Goal: Transaction & Acquisition: Book appointment/travel/reservation

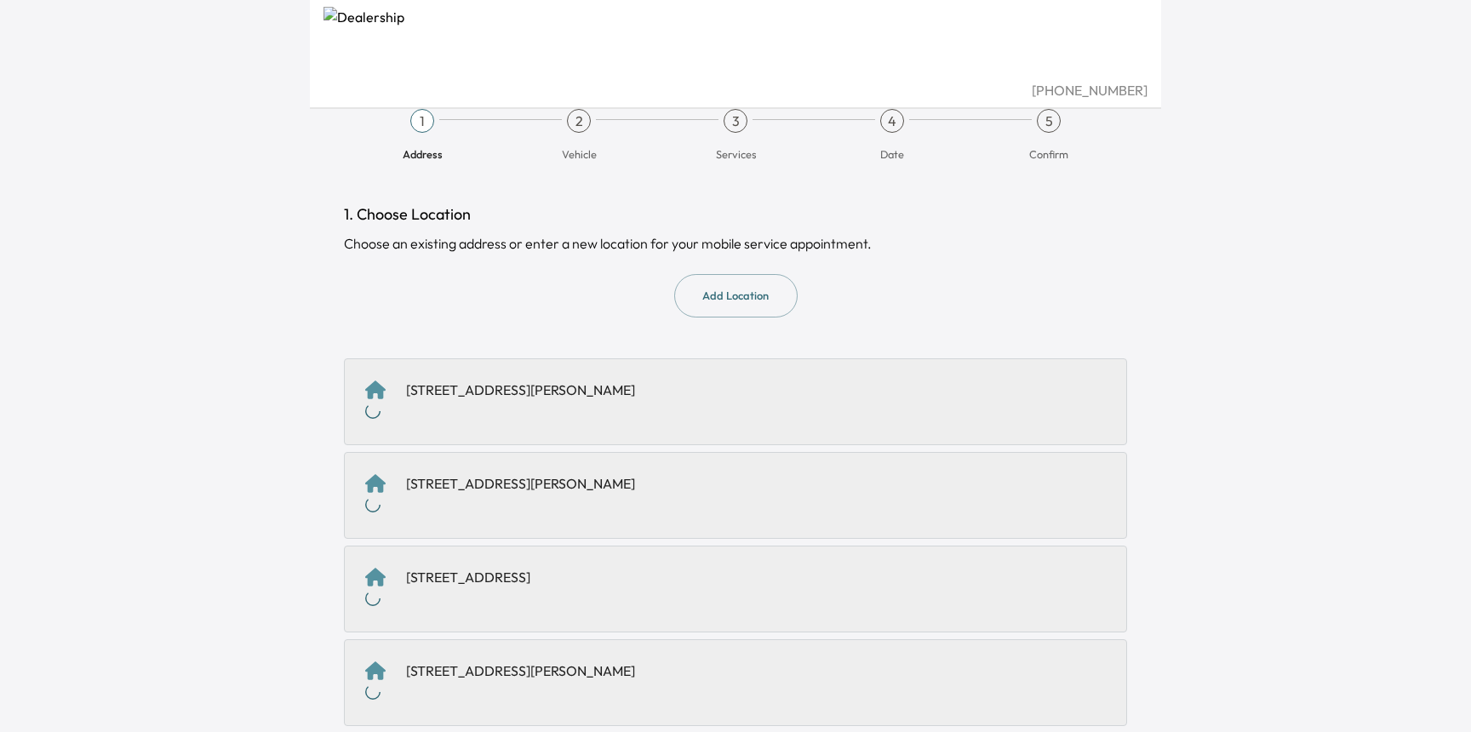
scroll to position [30, 0]
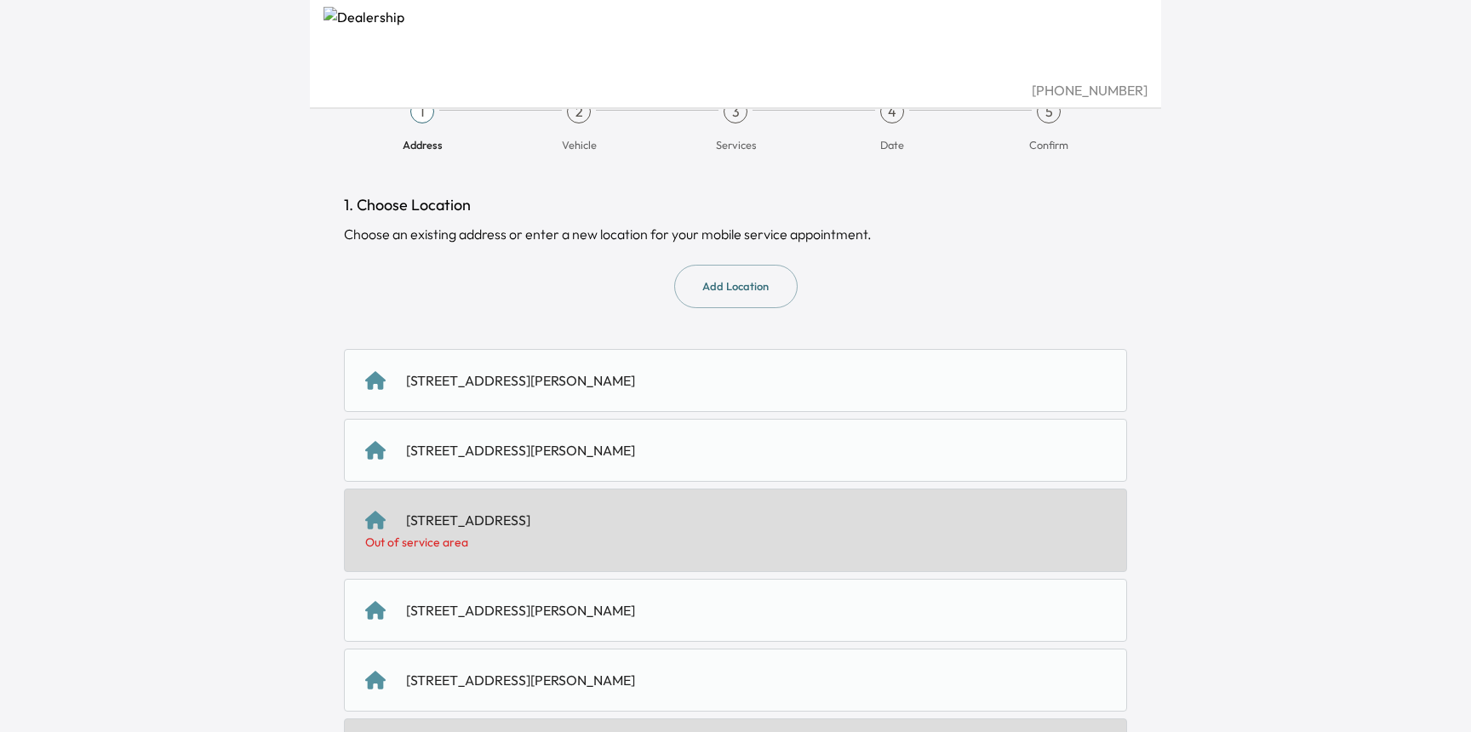
click at [476, 380] on div "[STREET_ADDRESS][PERSON_NAME]" at bounding box center [520, 380] width 229 height 20
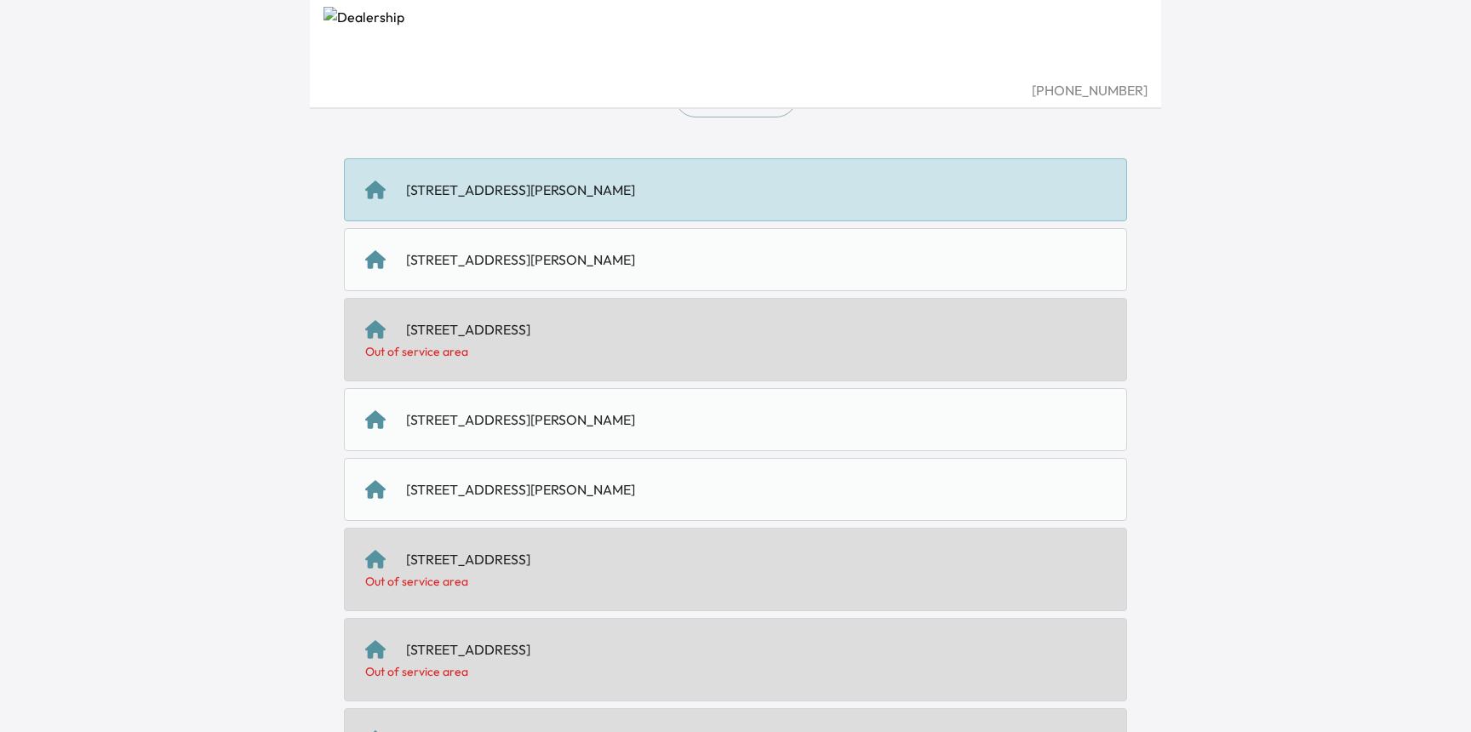
scroll to position [376, 0]
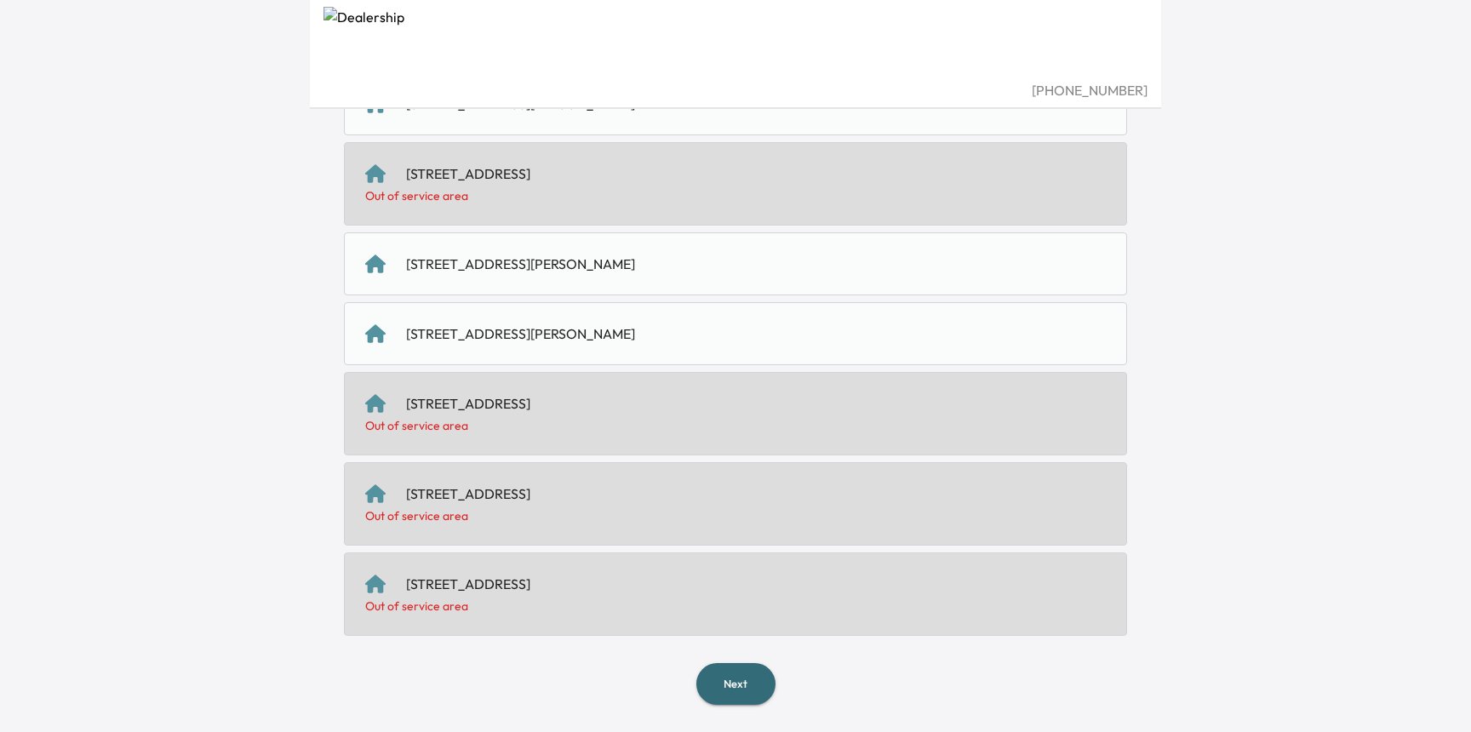
click at [728, 684] on button "Next" at bounding box center [735, 684] width 79 height 42
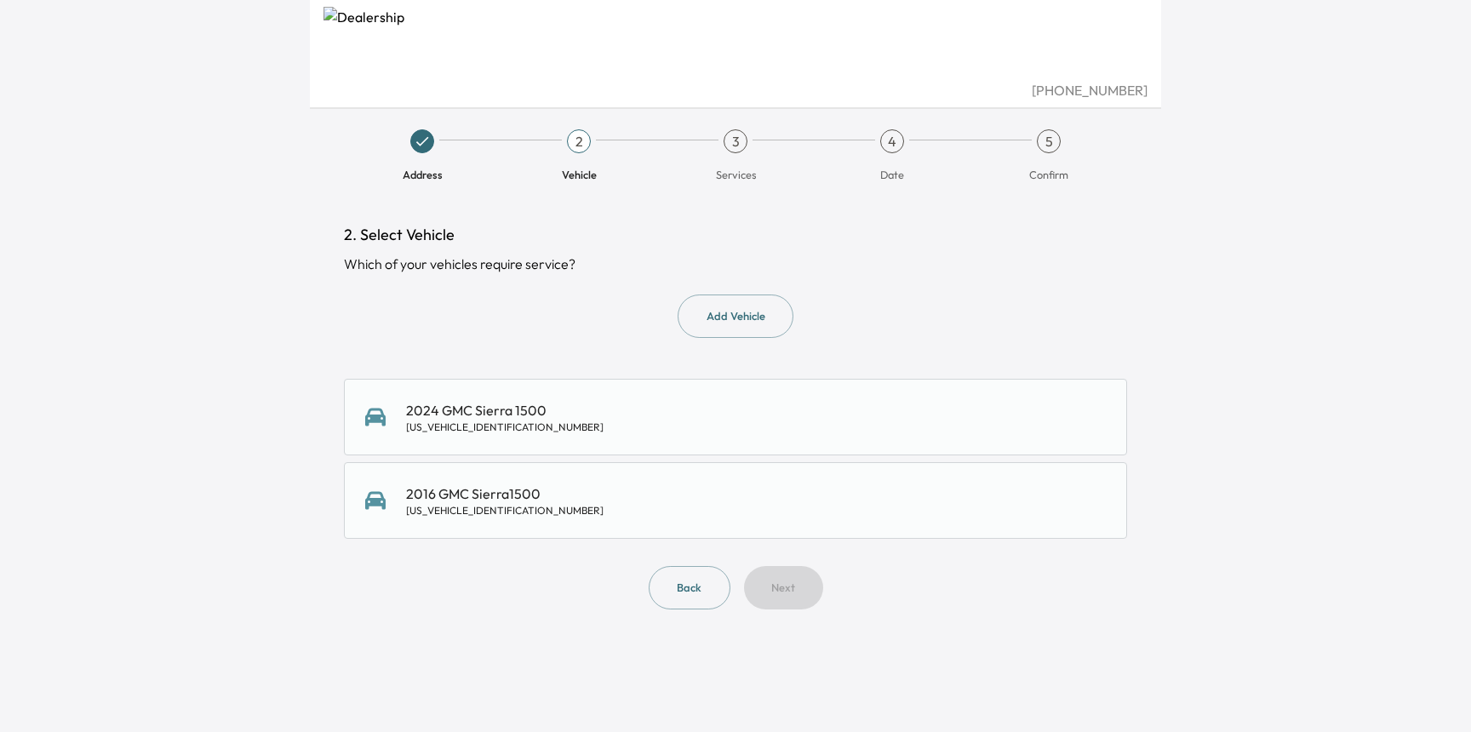
click at [508, 407] on div "2024 GMC Sierra 1500 [US_VEHICLE_IDENTIFICATION_NUMBER]" at bounding box center [504, 417] width 197 height 34
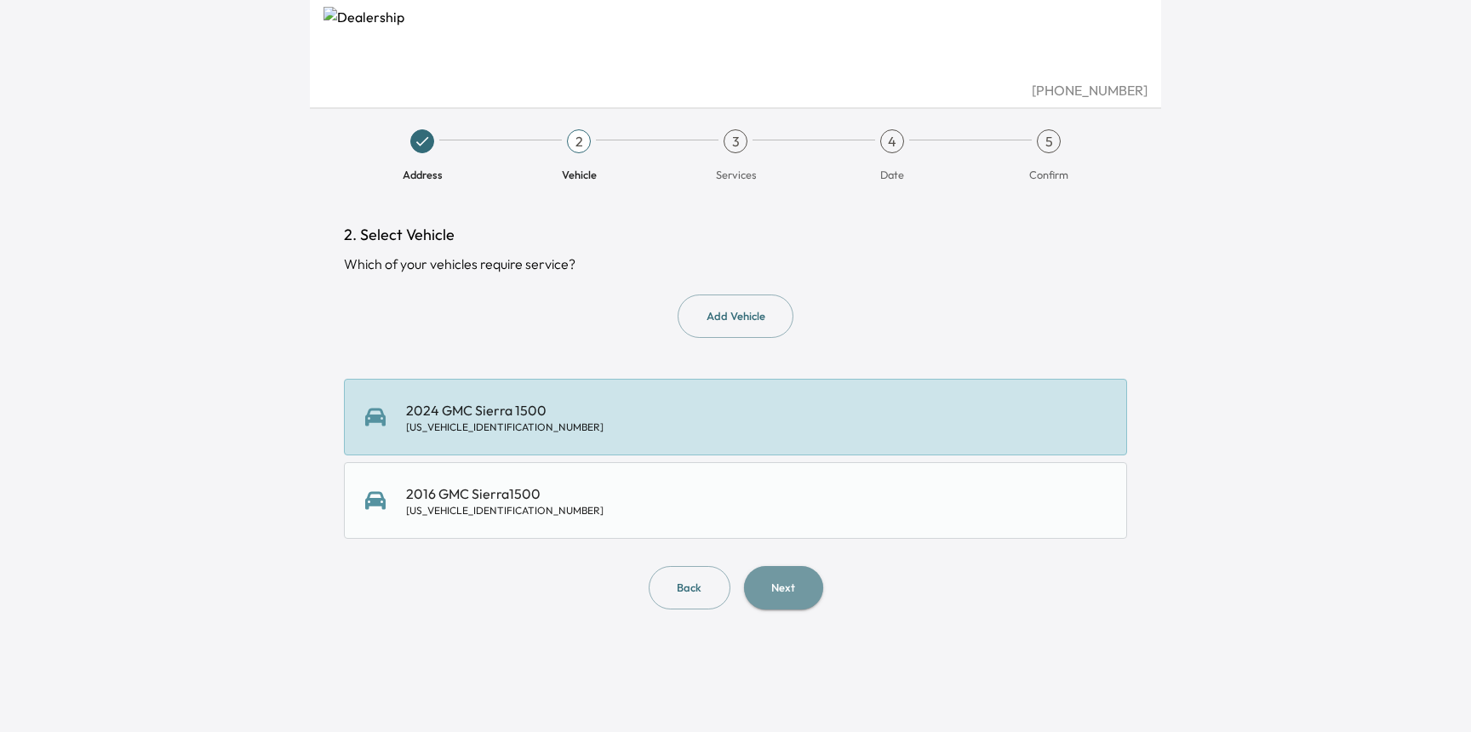
click at [803, 596] on button "Next" at bounding box center [783, 587] width 79 height 43
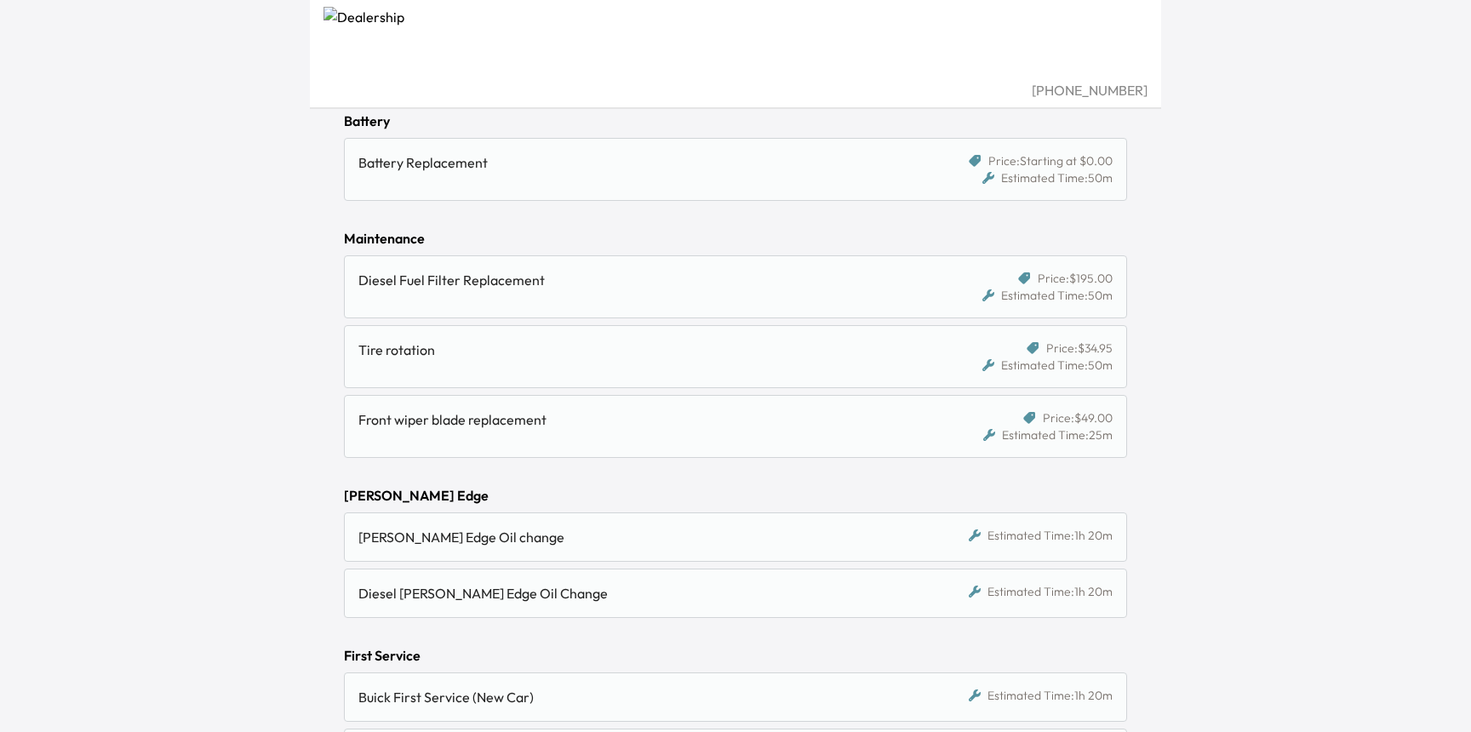
scroll to position [231, 0]
click at [456, 537] on div "[PERSON_NAME] Edge Oil change" at bounding box center [634, 534] width 552 height 20
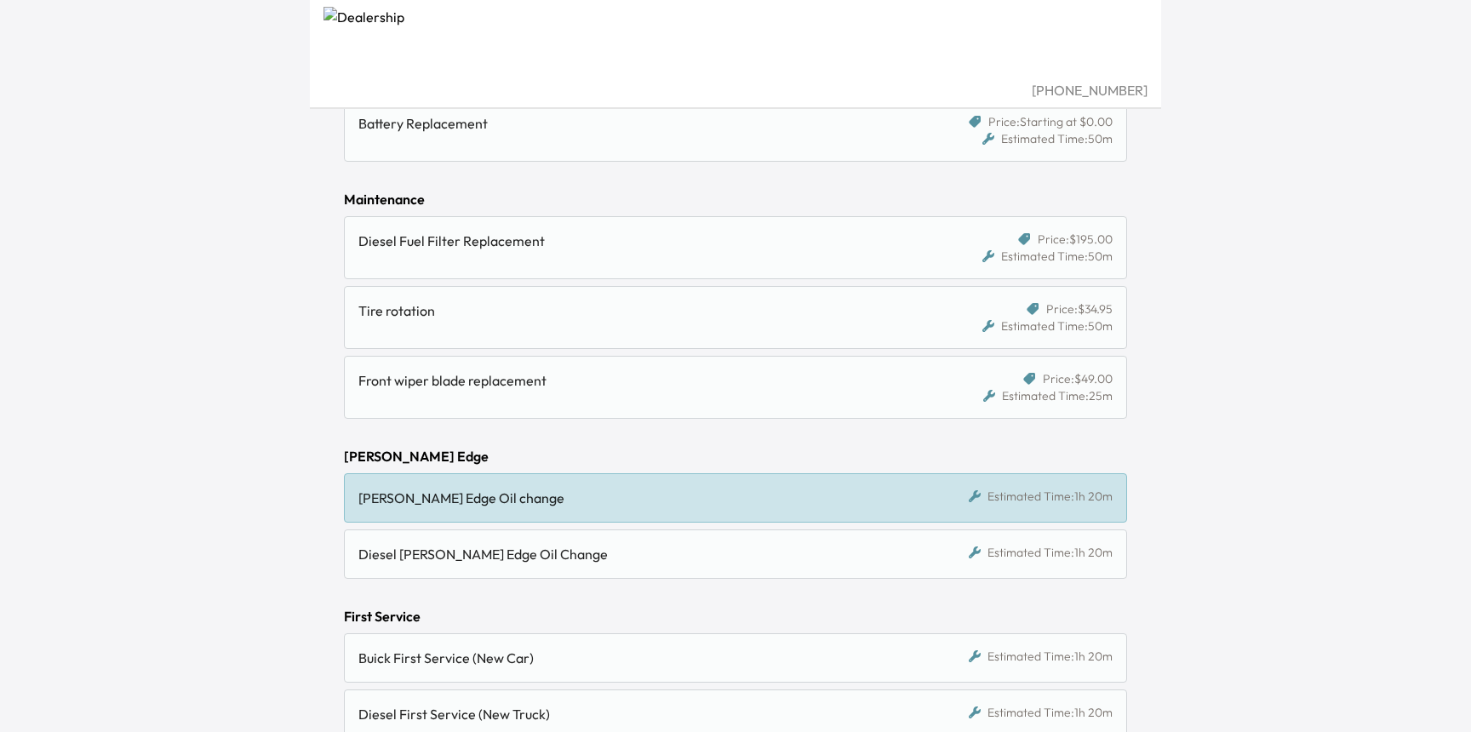
scroll to position [258, 0]
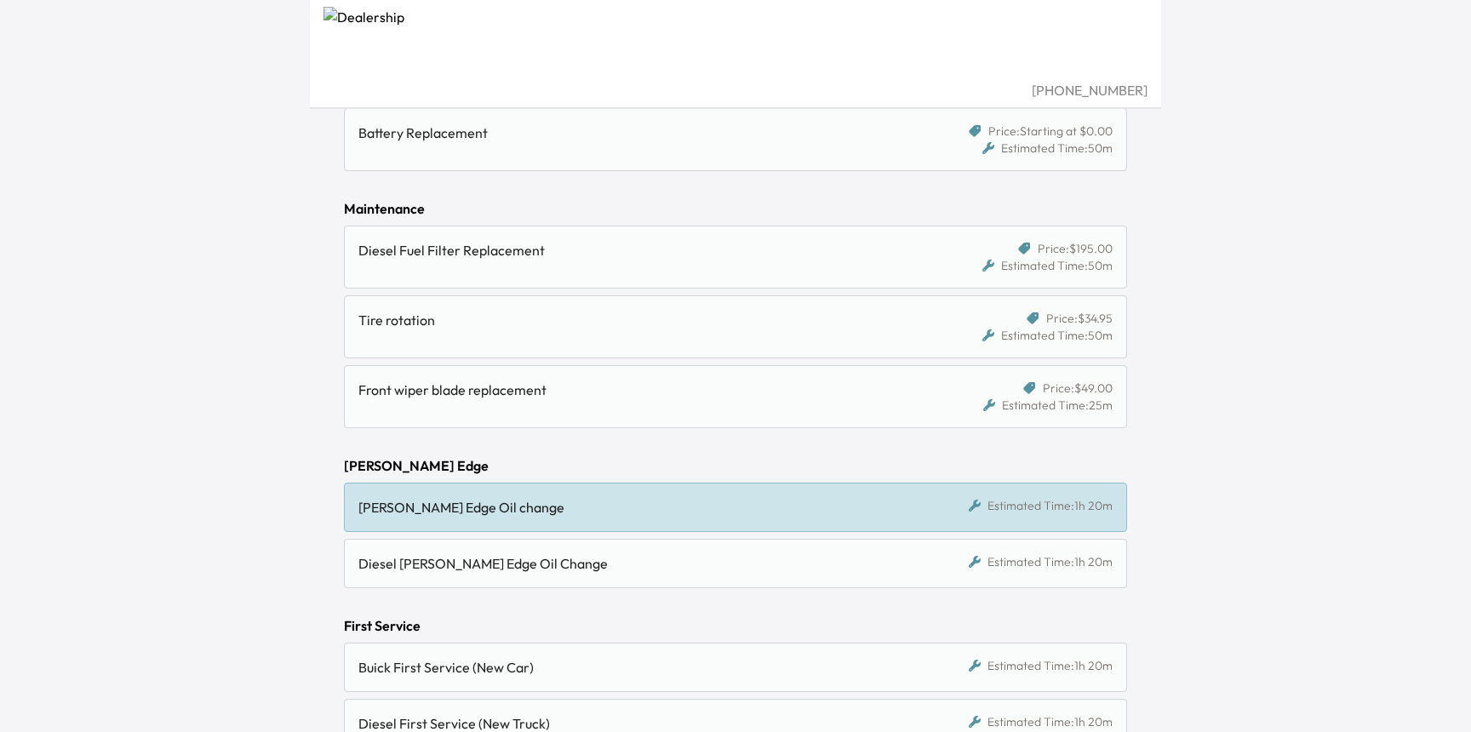
click at [567, 331] on div "Tire rotation" at bounding box center [641, 327] width 566 height 34
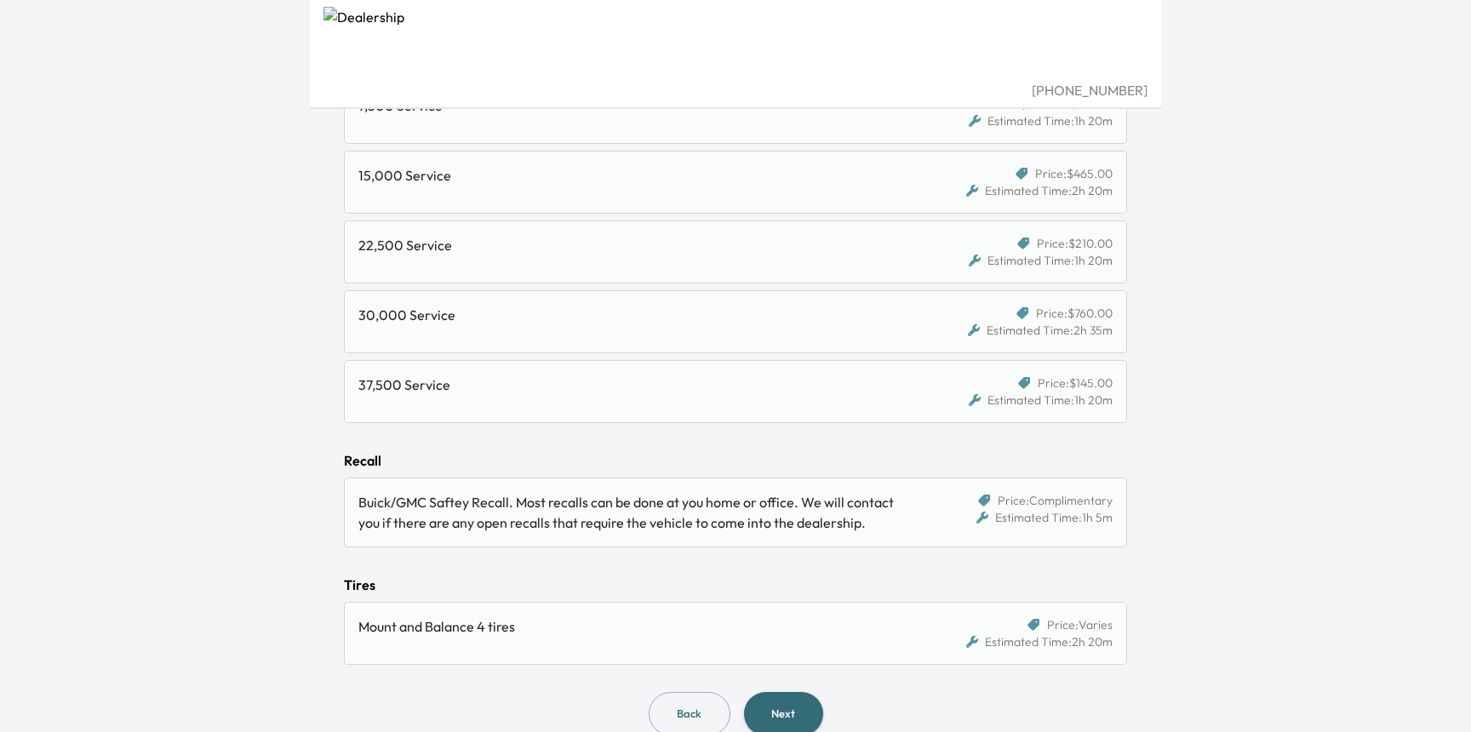
scroll to position [1276, 0]
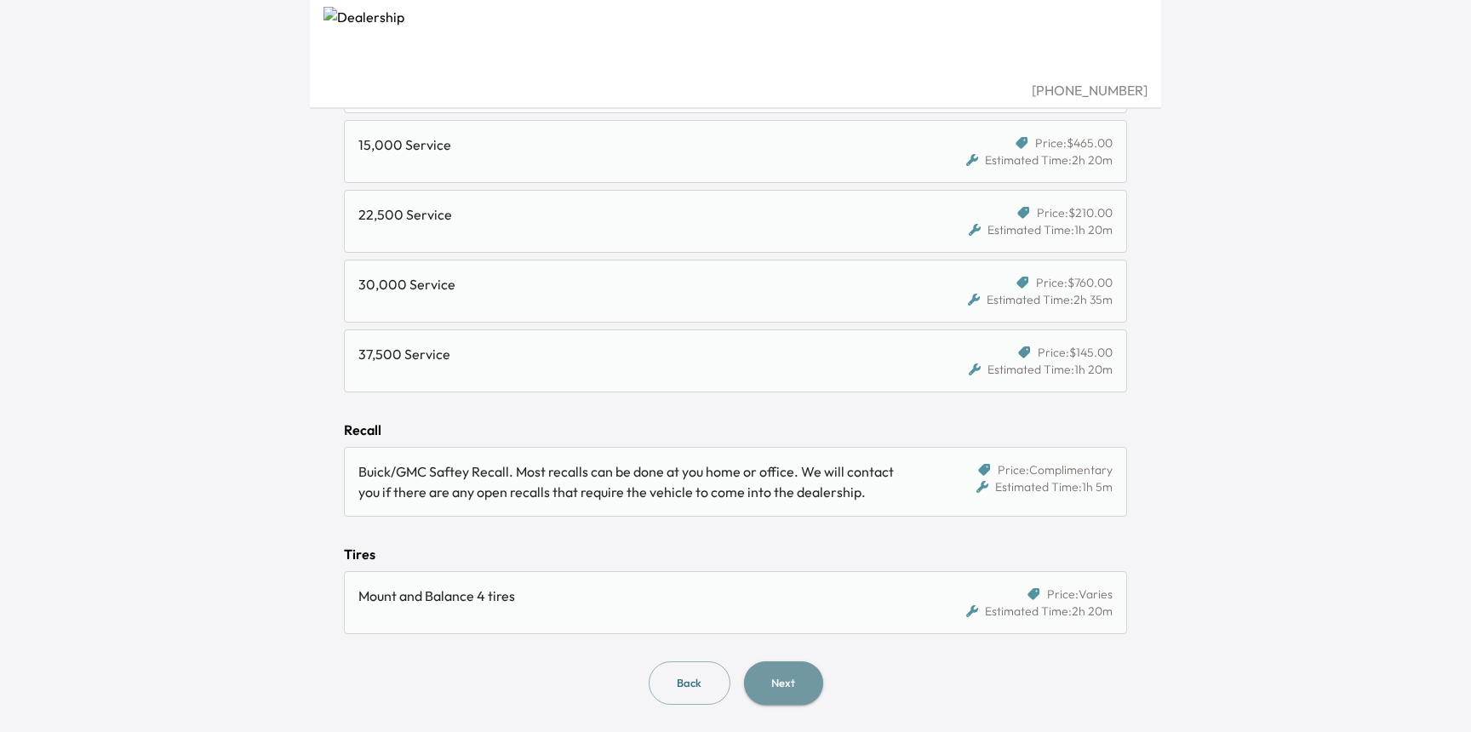
click at [783, 692] on button "Next" at bounding box center [783, 682] width 79 height 43
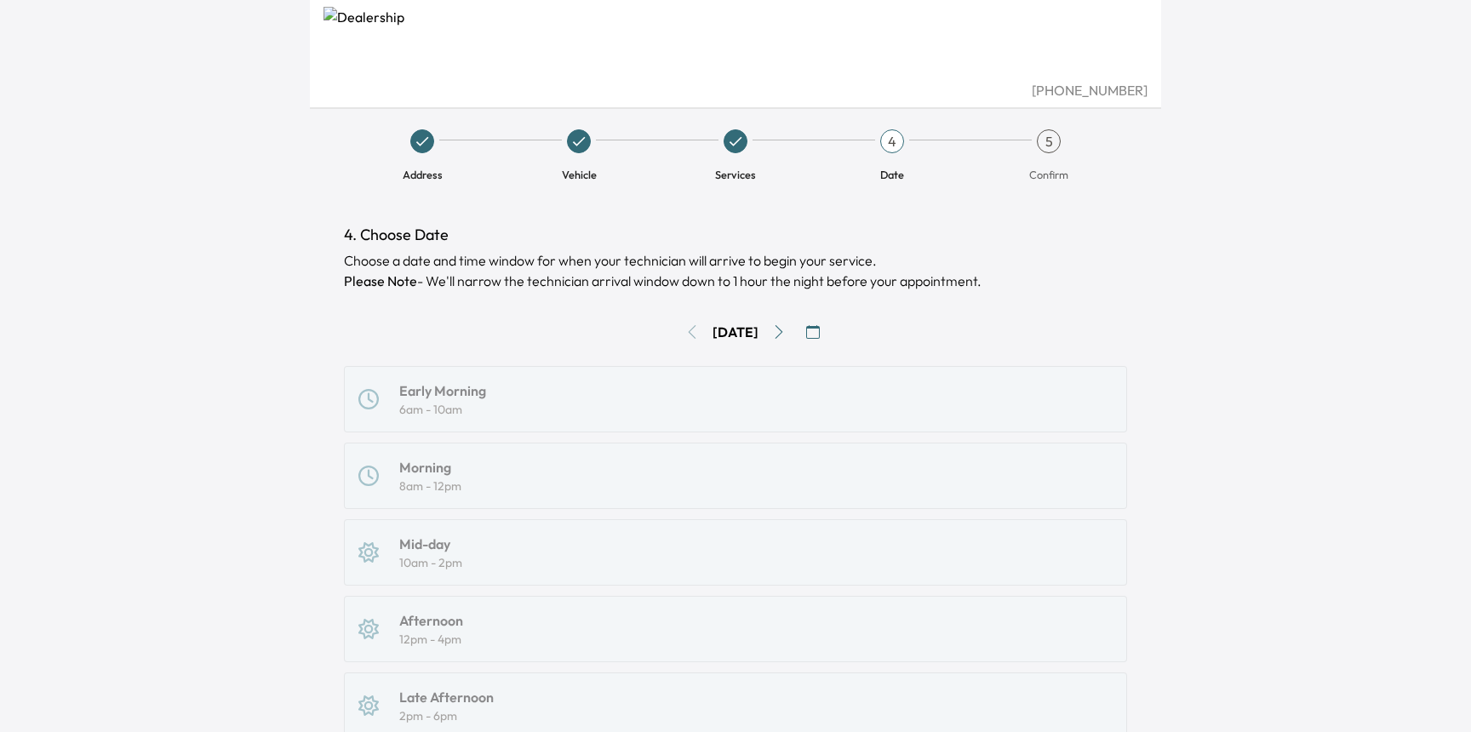
click at [786, 332] on icon "Go to next day" at bounding box center [779, 332] width 14 height 14
click at [811, 328] on button "button" at bounding box center [812, 331] width 27 height 27
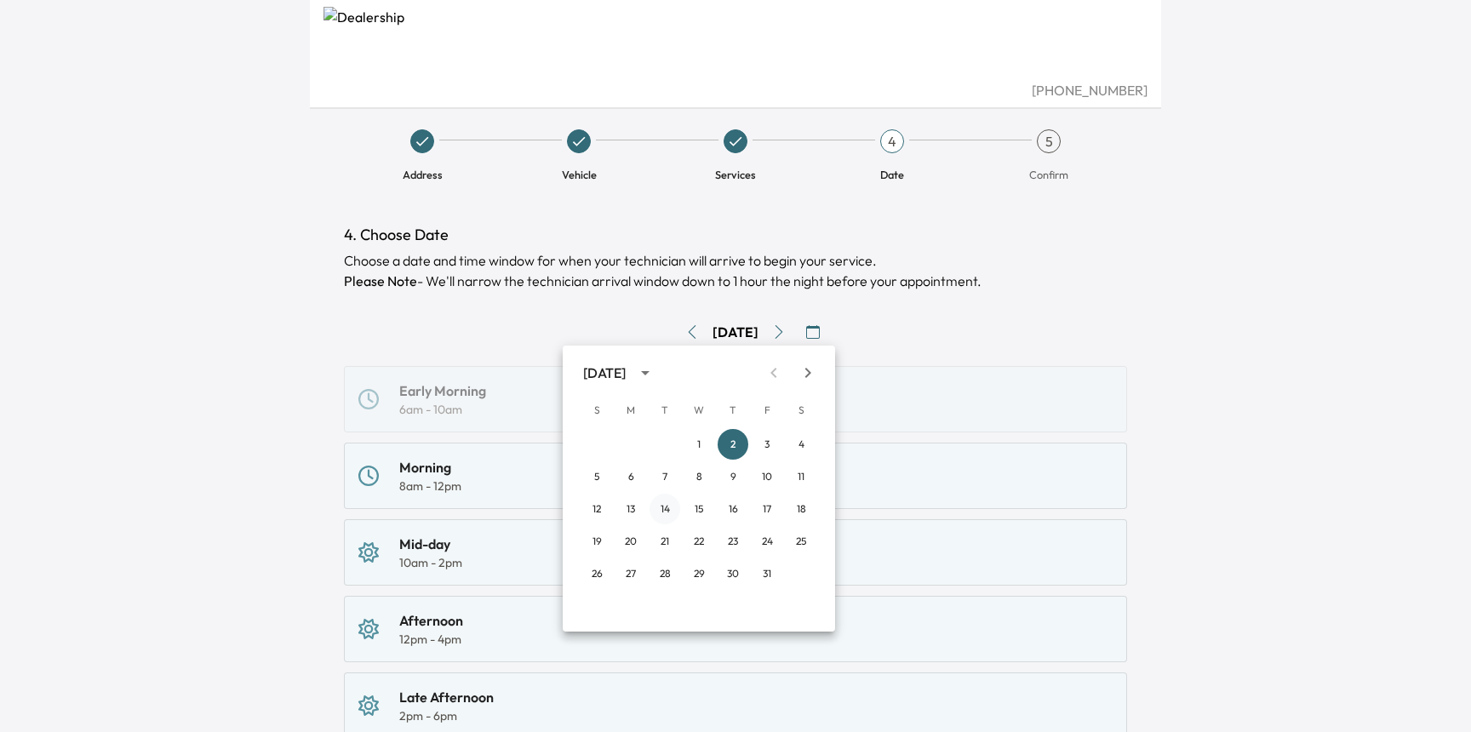
click at [664, 512] on button "14" at bounding box center [664, 509] width 31 height 31
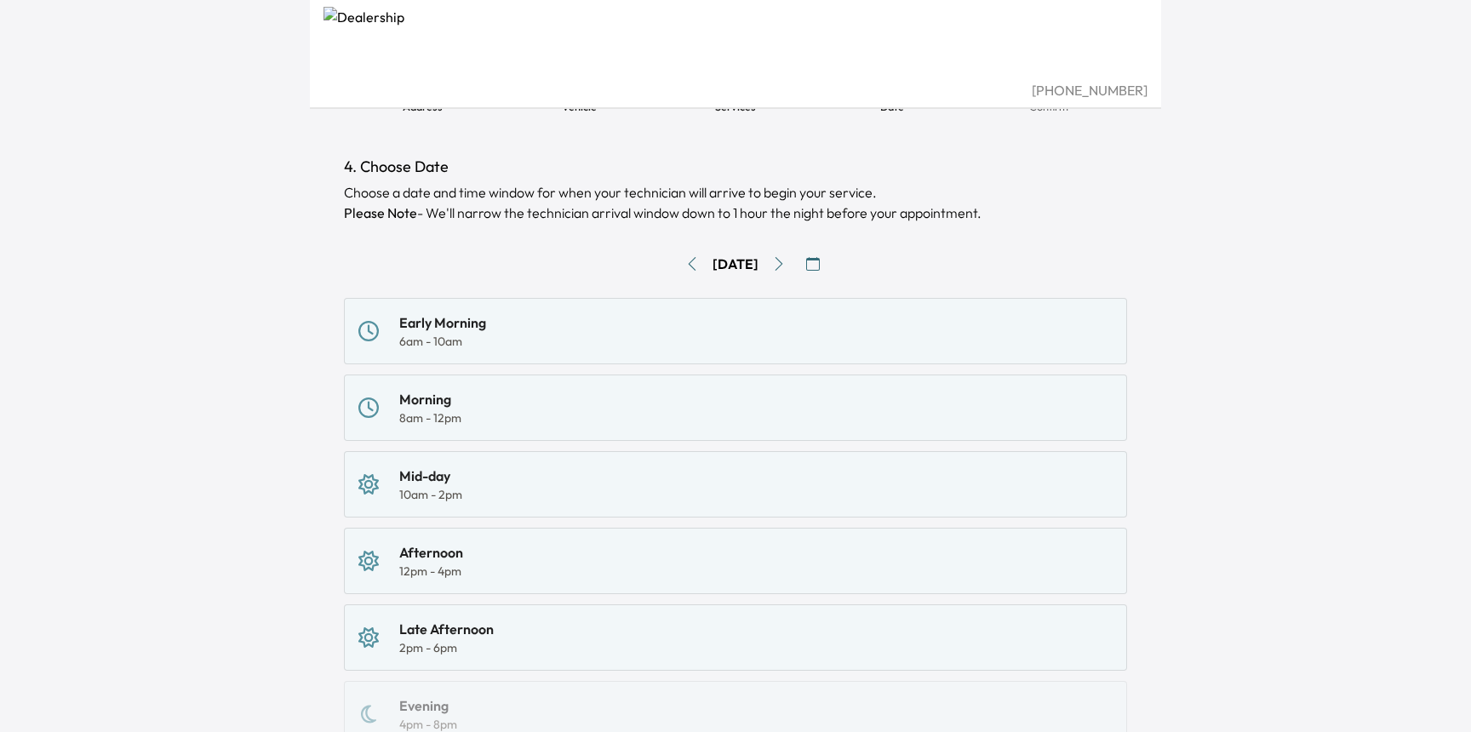
scroll to position [43, 0]
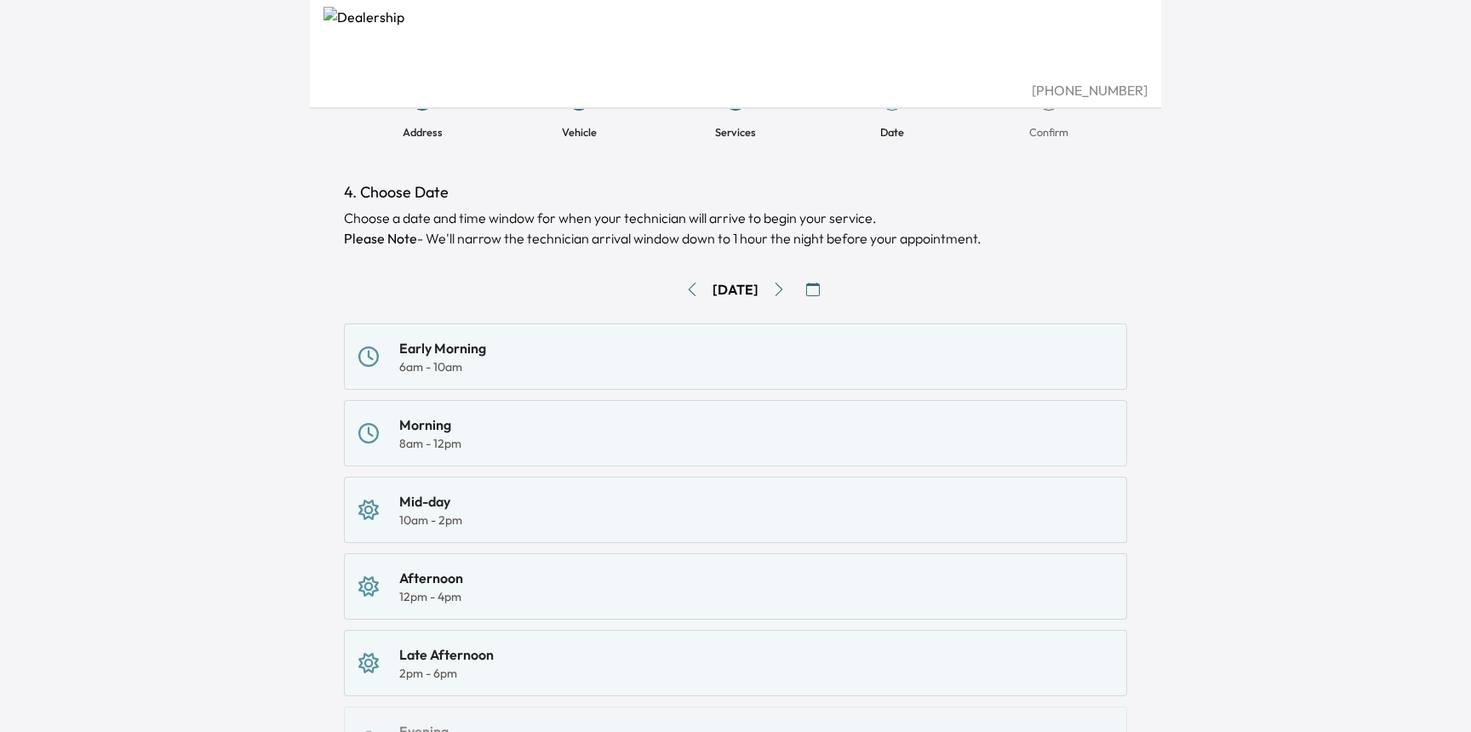
click at [493, 437] on div "Morning 8am - 12pm" at bounding box center [735, 432] width 754 height 37
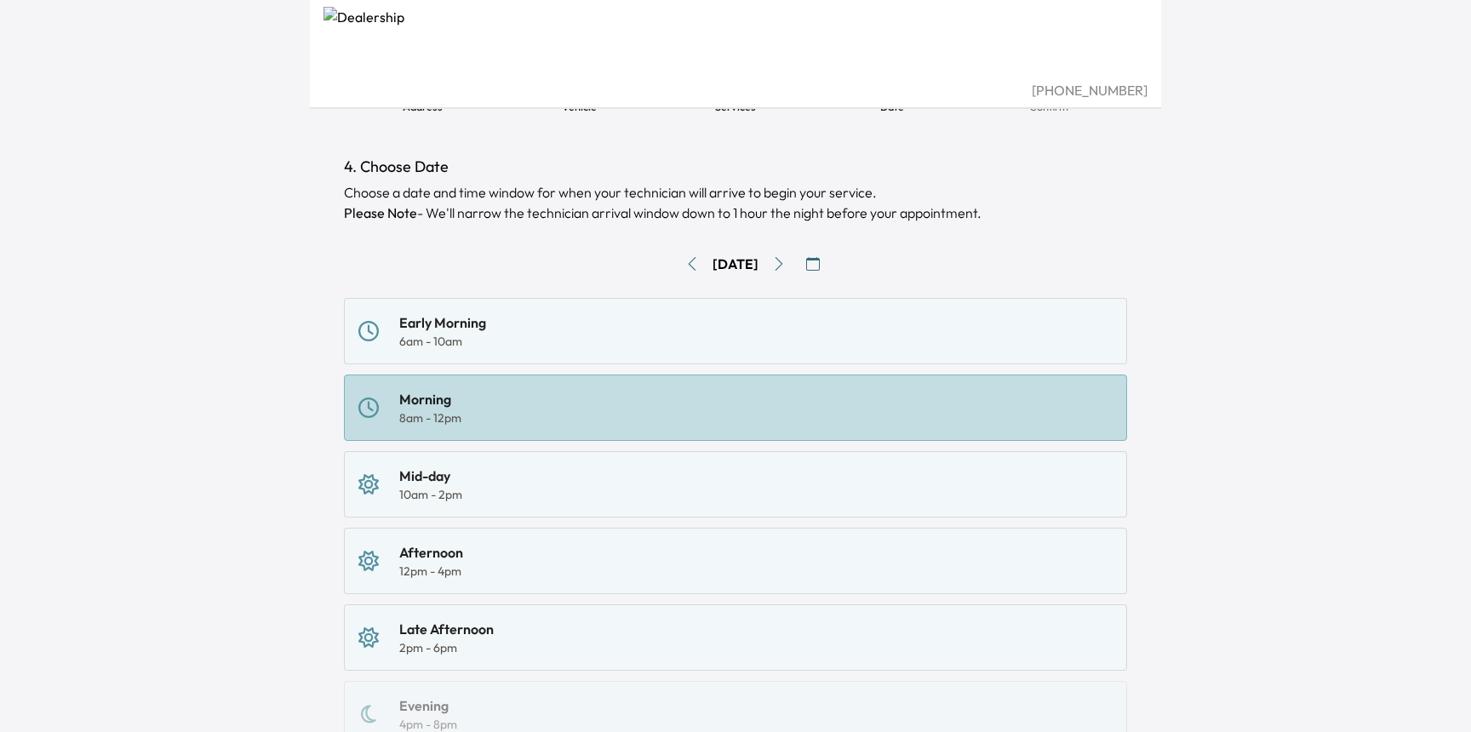
scroll to position [114, 0]
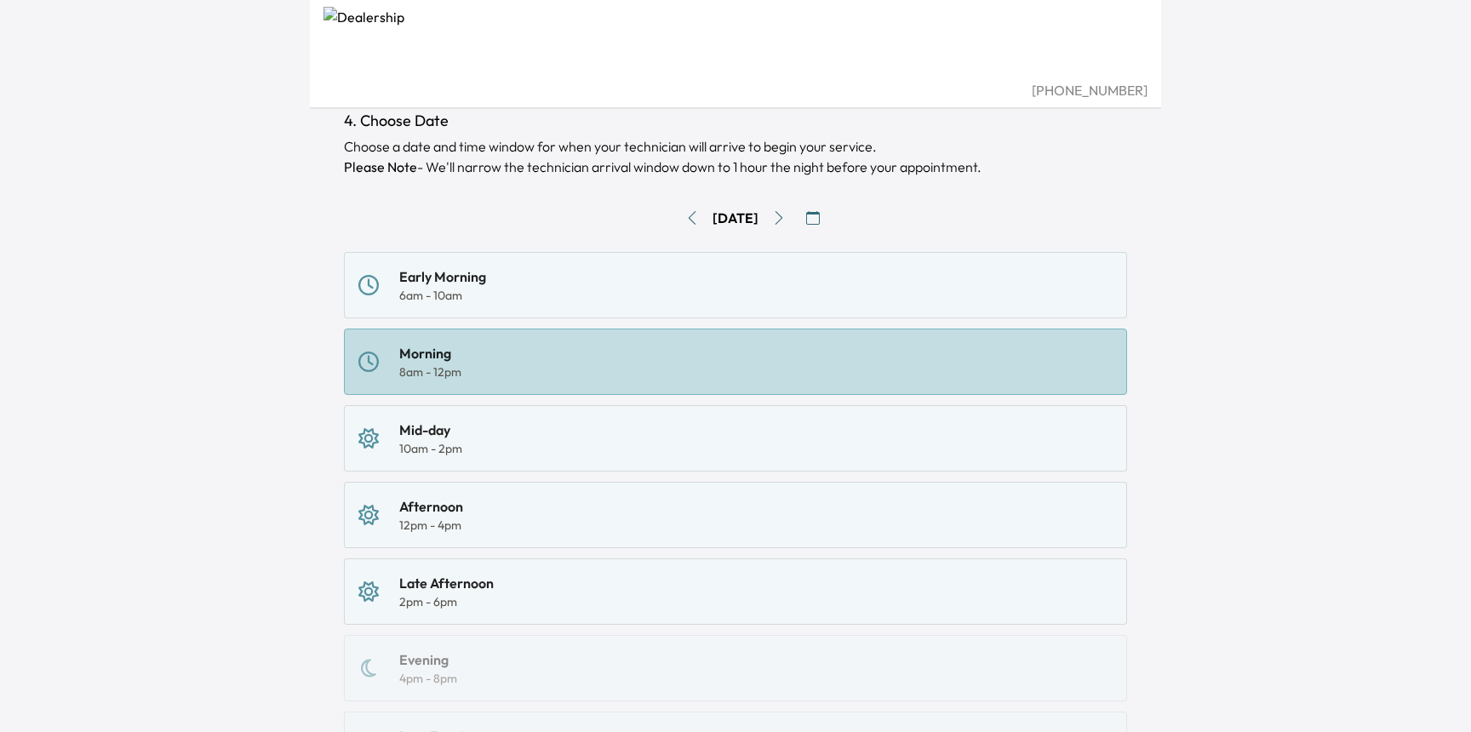
click at [786, 217] on icon "Go to next day" at bounding box center [779, 218] width 14 height 14
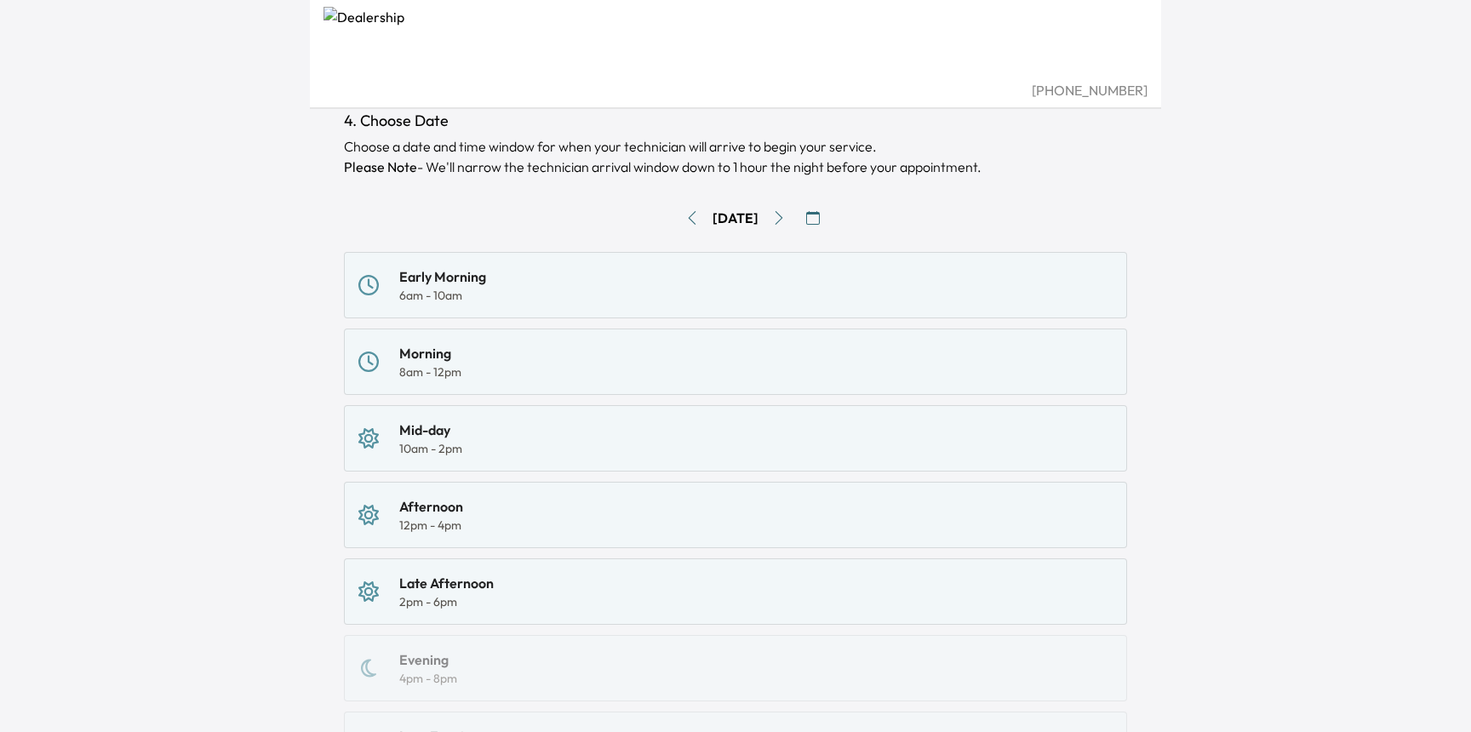
click at [786, 221] on icon "Go to next day" at bounding box center [779, 218] width 14 height 14
click at [493, 364] on div "Morning 8am - 12pm" at bounding box center [735, 361] width 754 height 37
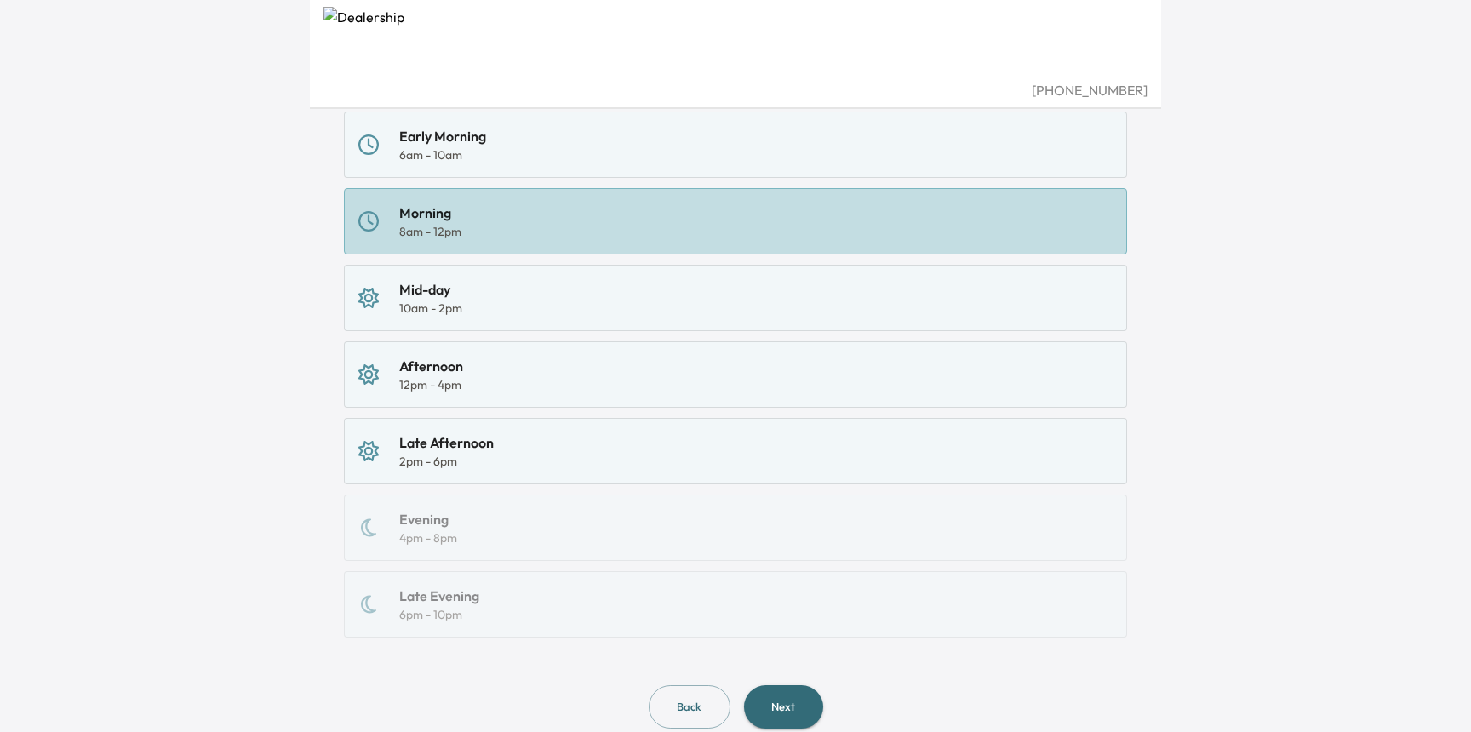
scroll to position [306, 0]
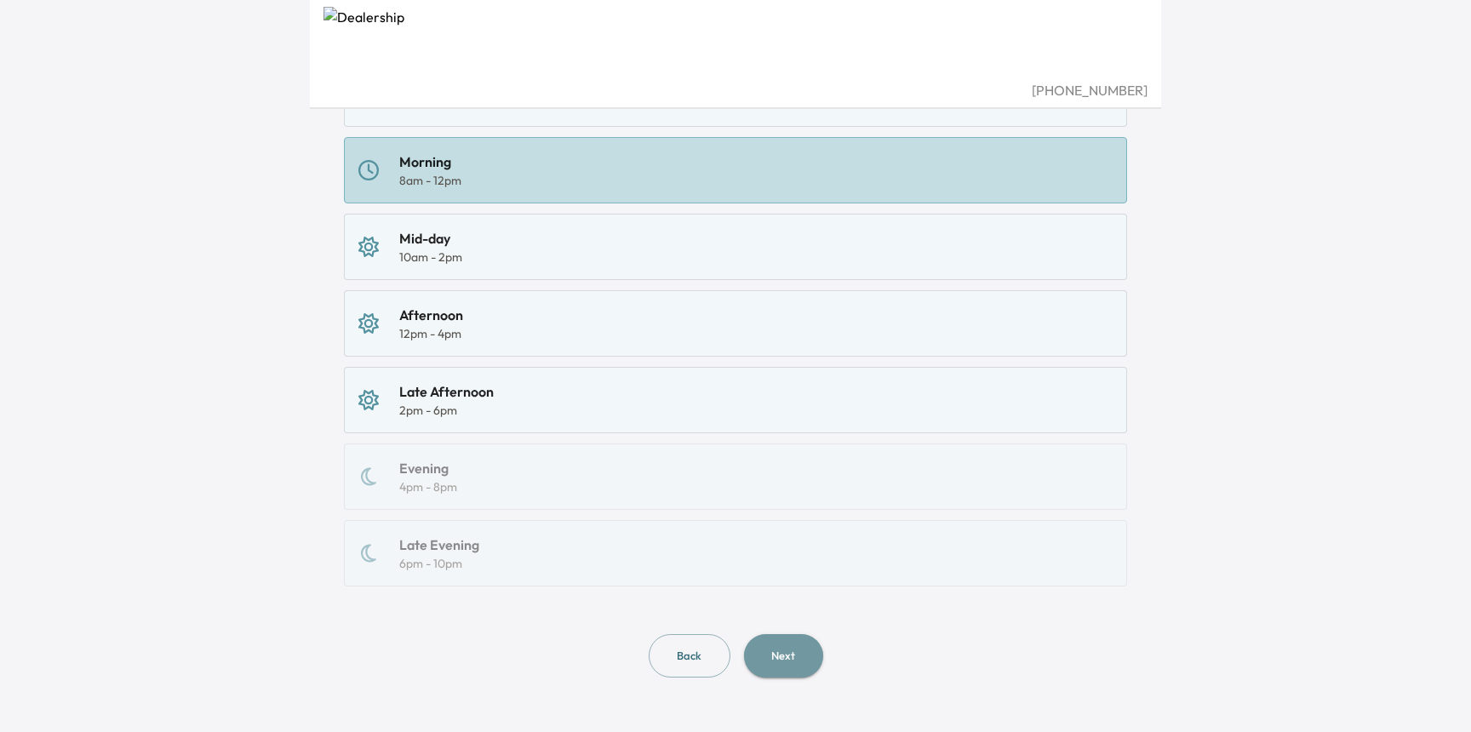
click at [761, 652] on button "Next" at bounding box center [783, 655] width 79 height 43
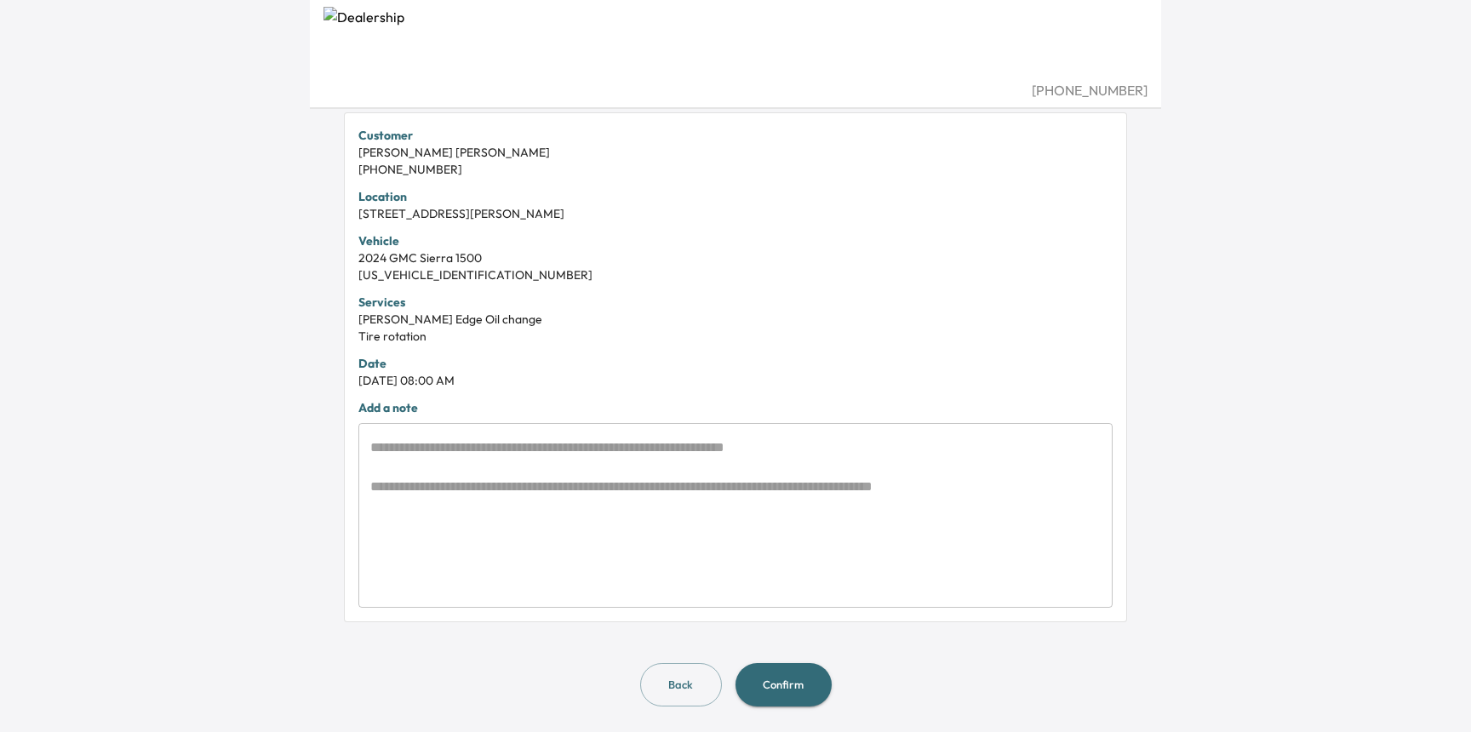
scroll to position [364, 0]
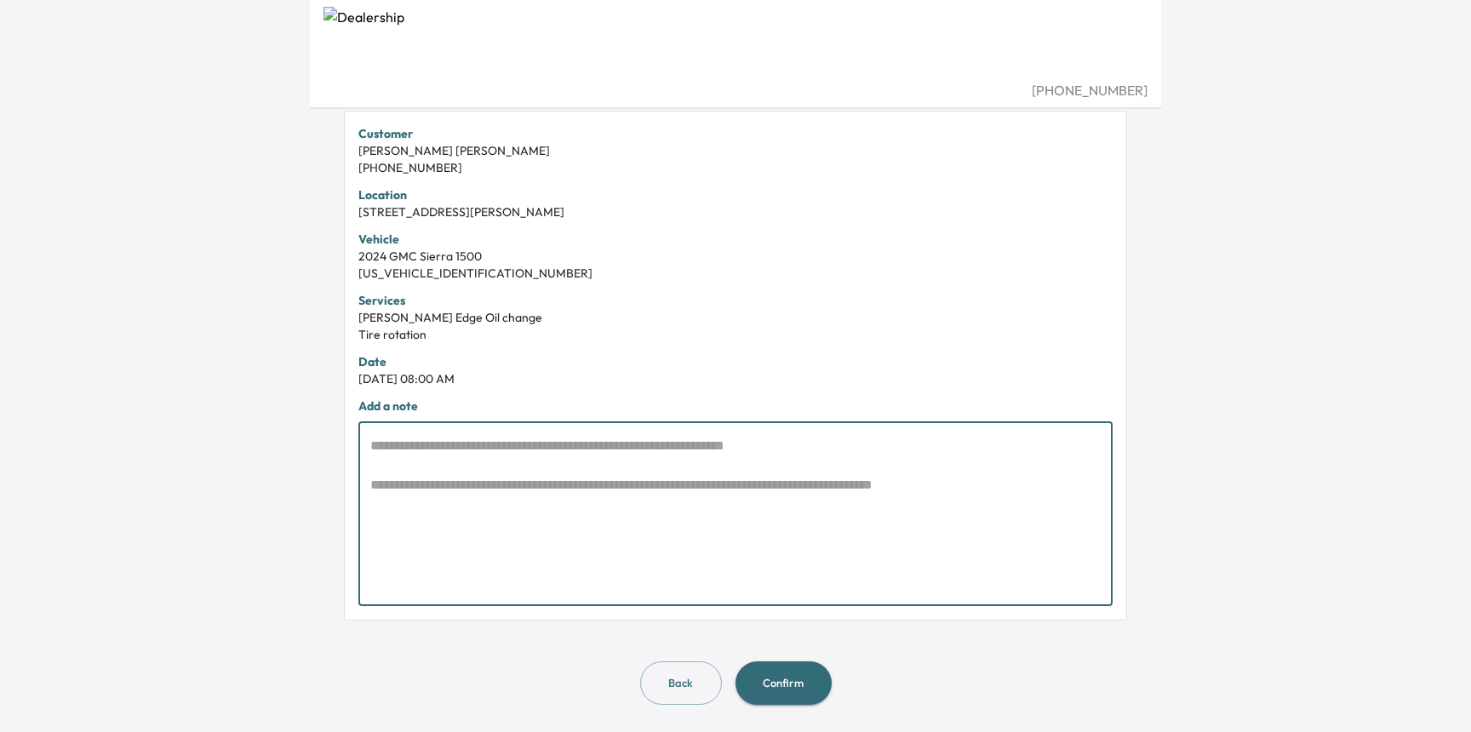
click at [516, 482] on textarea at bounding box center [735, 514] width 730 height 157
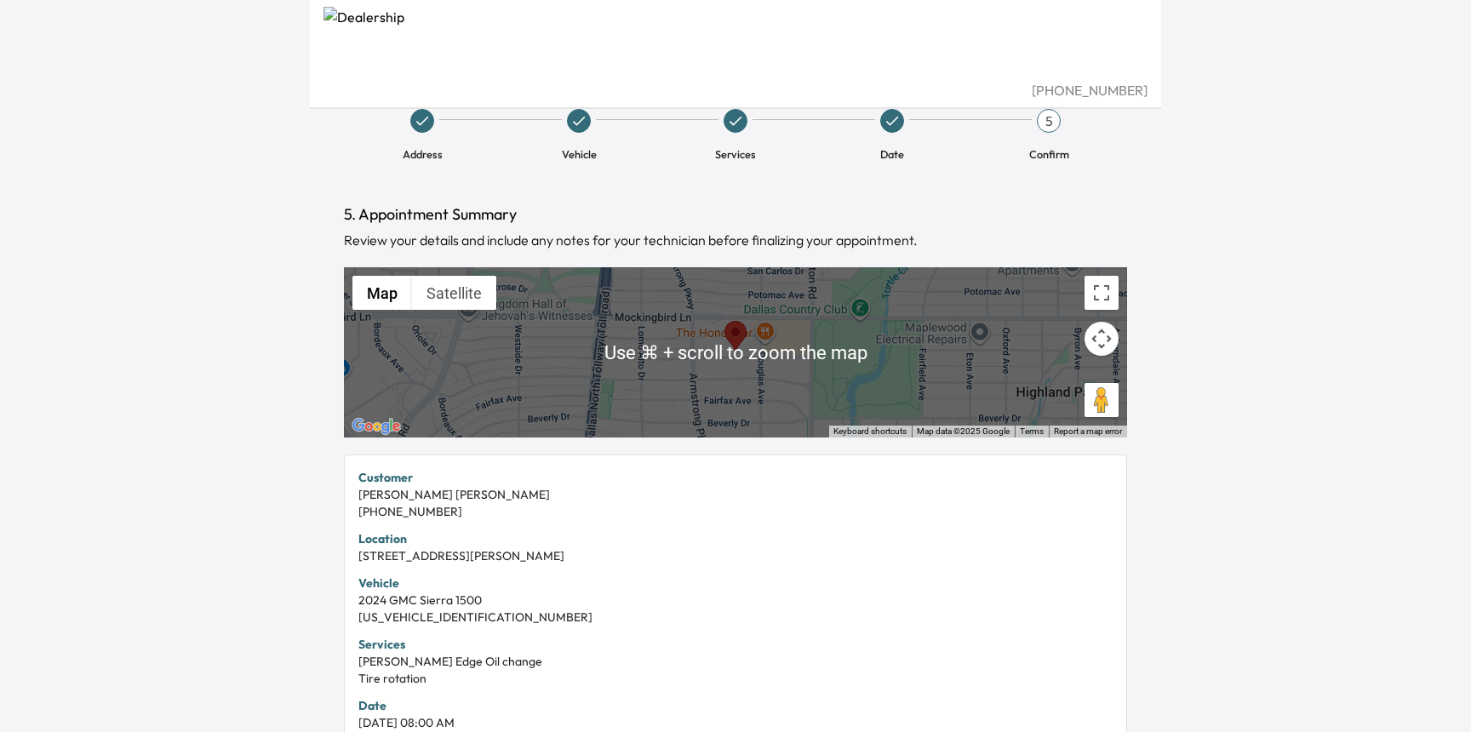
scroll to position [0, 0]
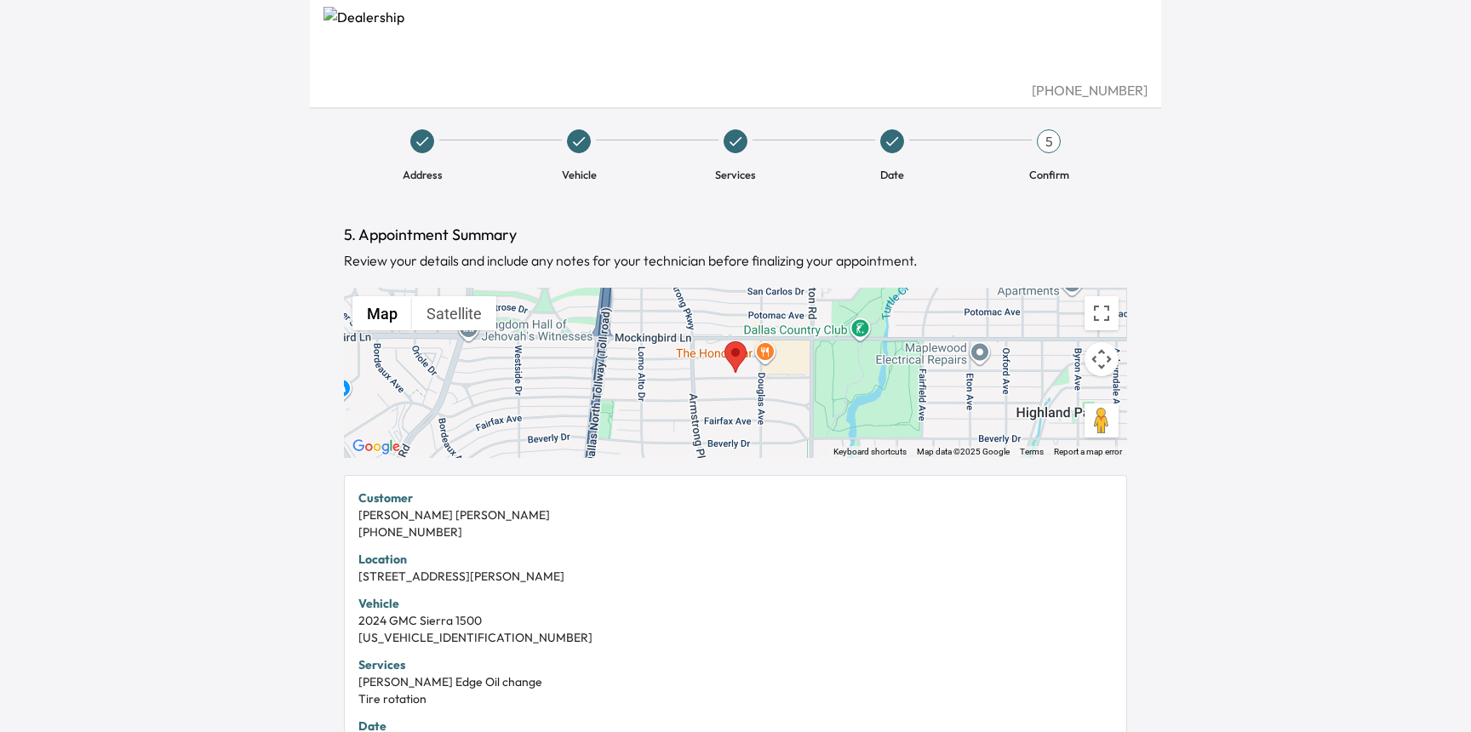
type textarea "**********"
click at [889, 138] on icon at bounding box center [891, 141] width 17 height 17
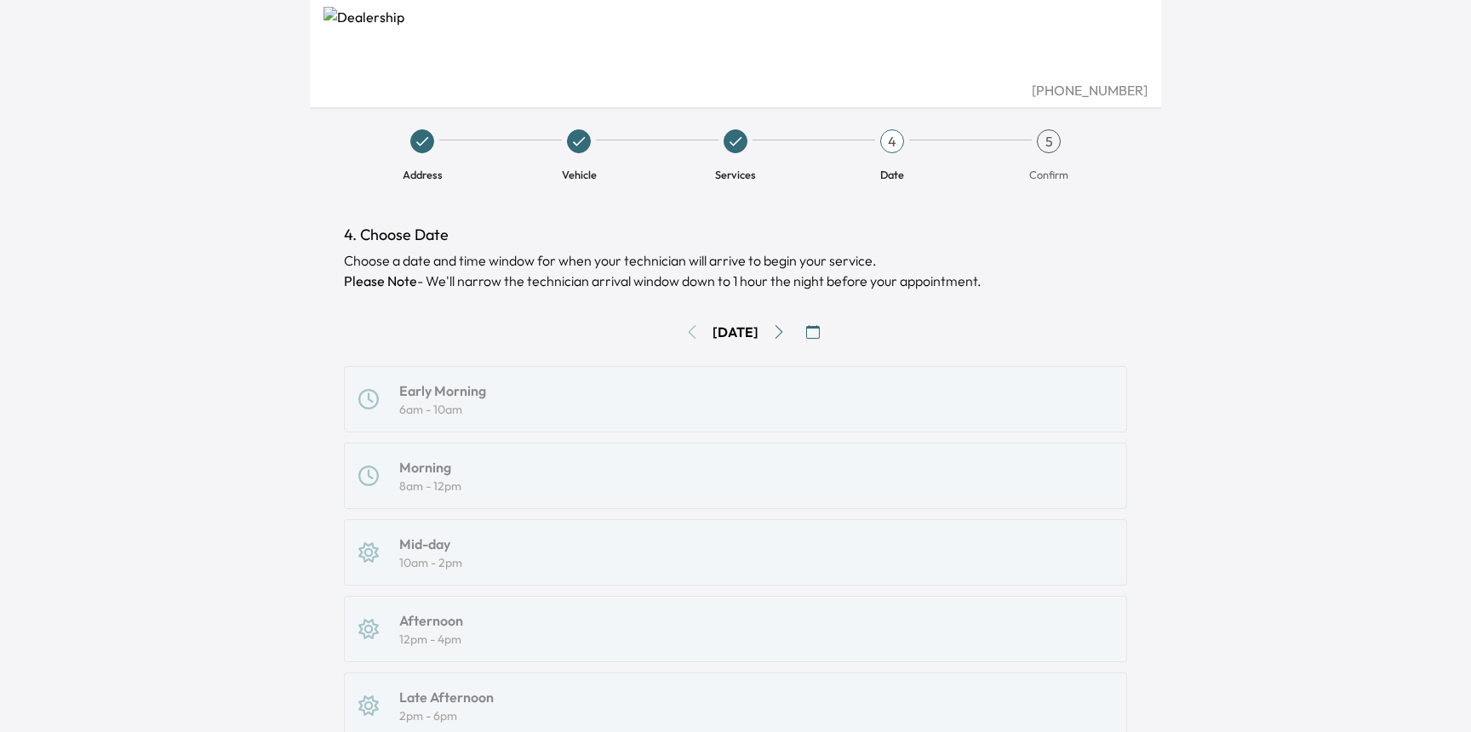
click at [820, 327] on icon "button" at bounding box center [813, 332] width 14 height 14
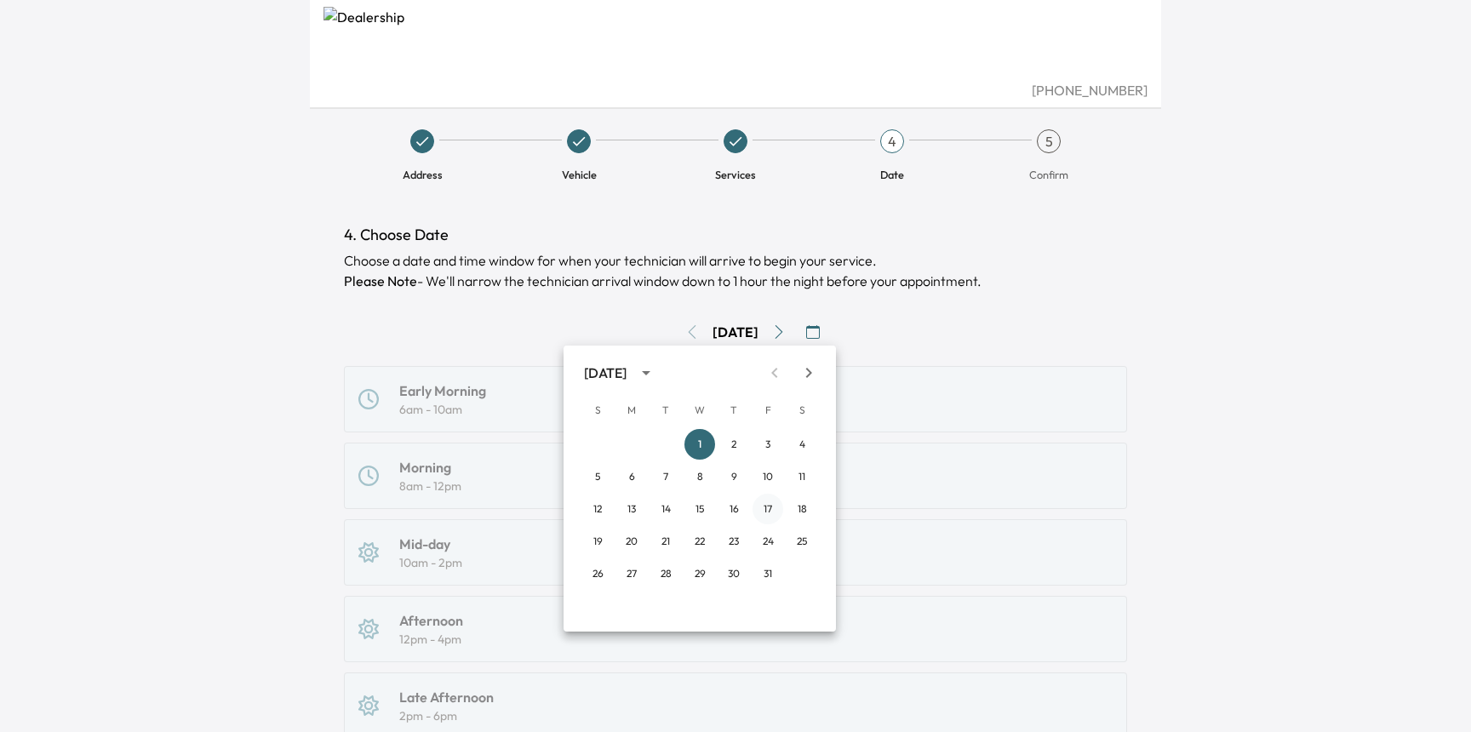
click at [769, 507] on button "17" at bounding box center [767, 509] width 31 height 31
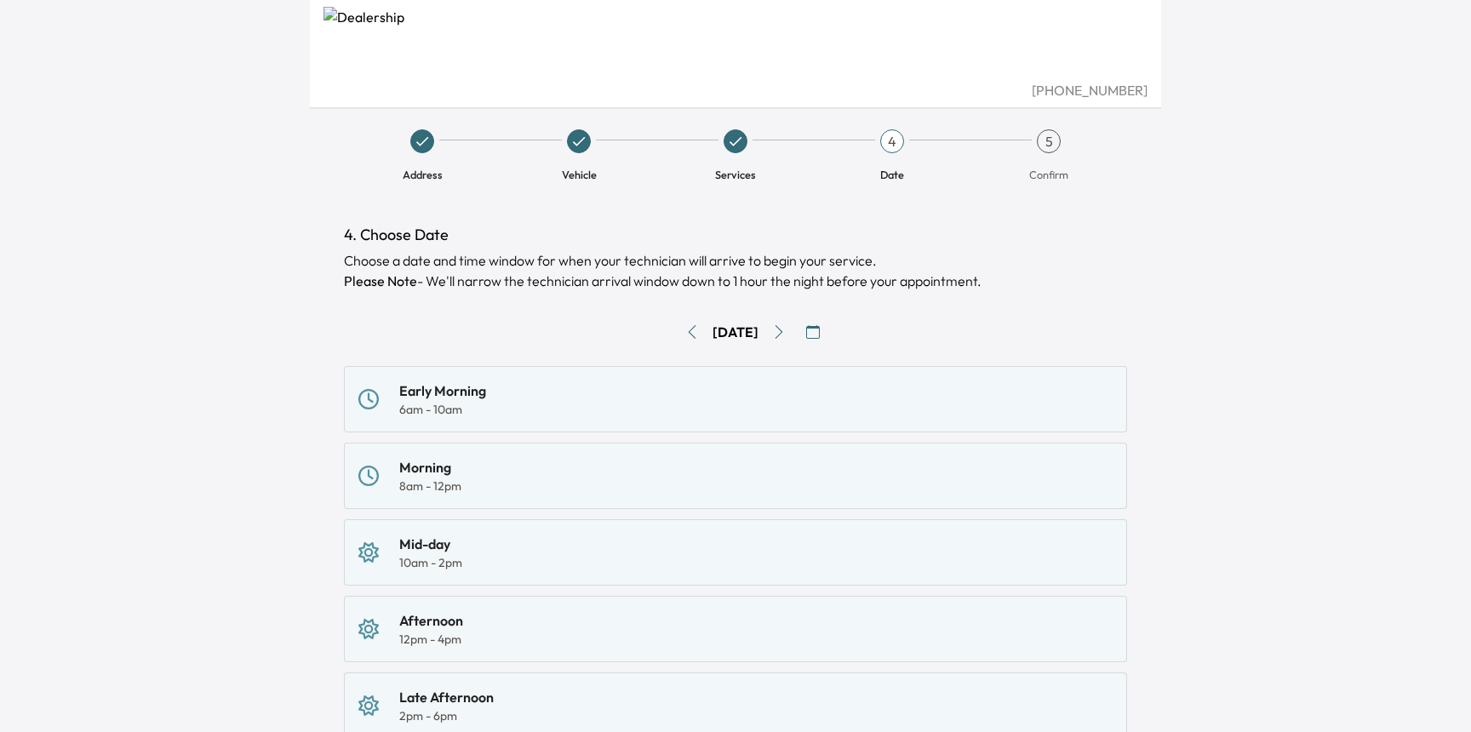
click at [500, 480] on div "Morning 8am - 12pm" at bounding box center [735, 475] width 754 height 37
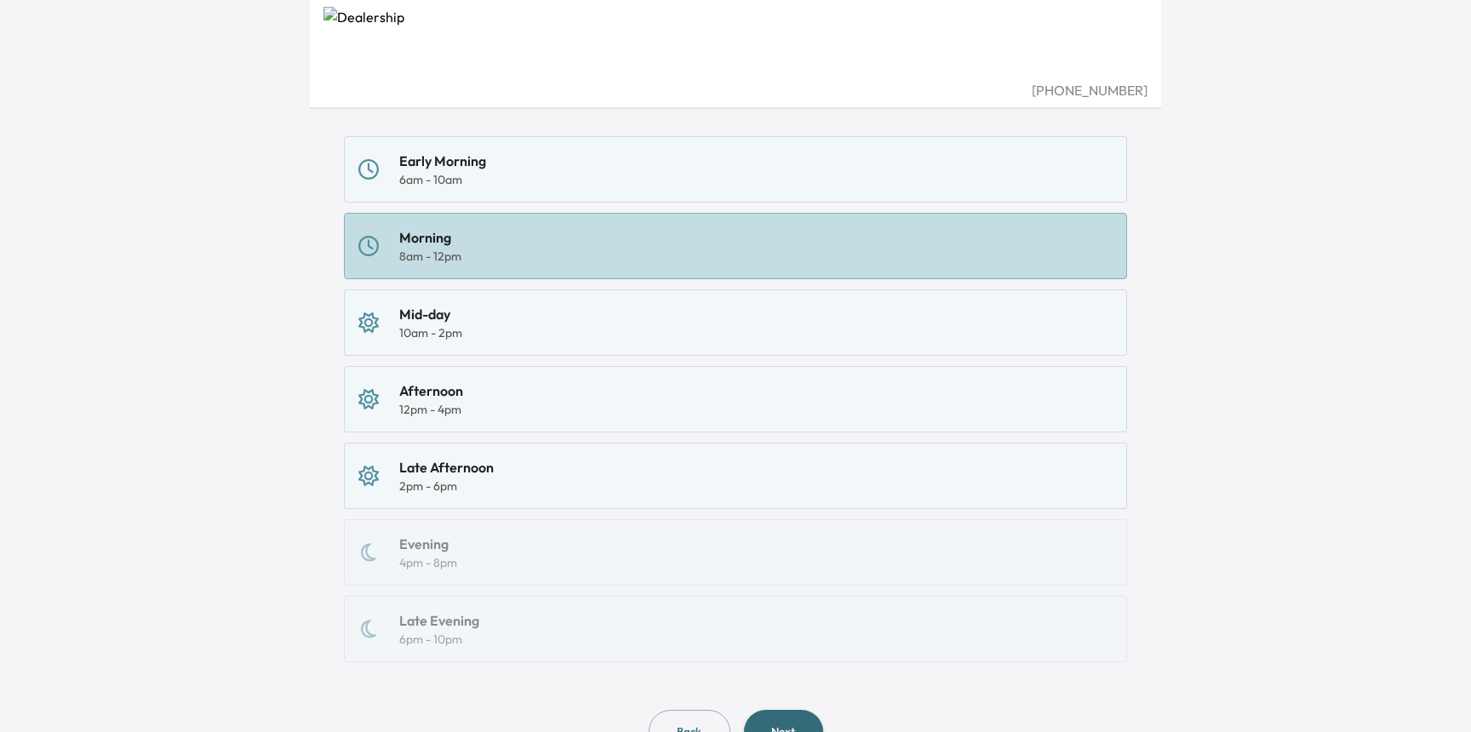
scroll to position [306, 0]
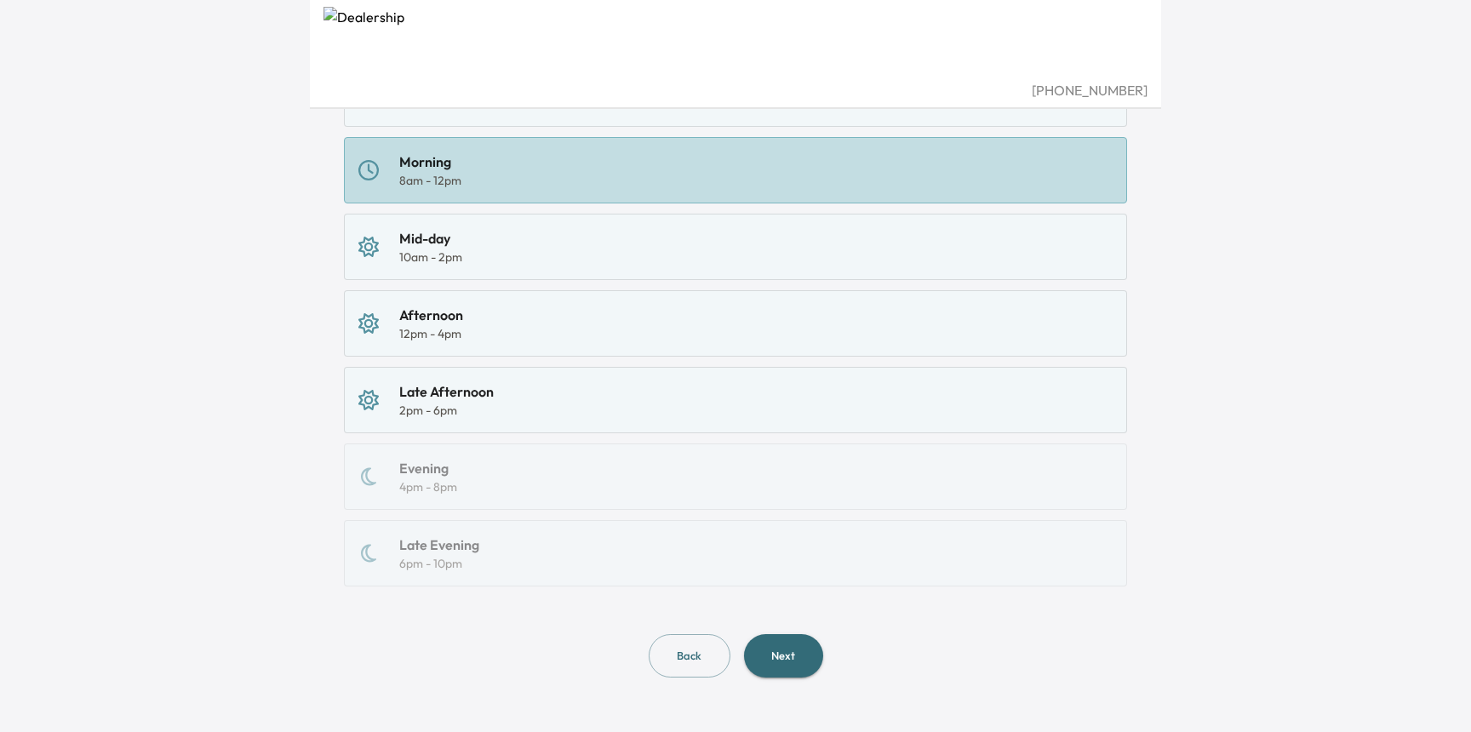
click at [775, 649] on button "Next" at bounding box center [783, 655] width 79 height 43
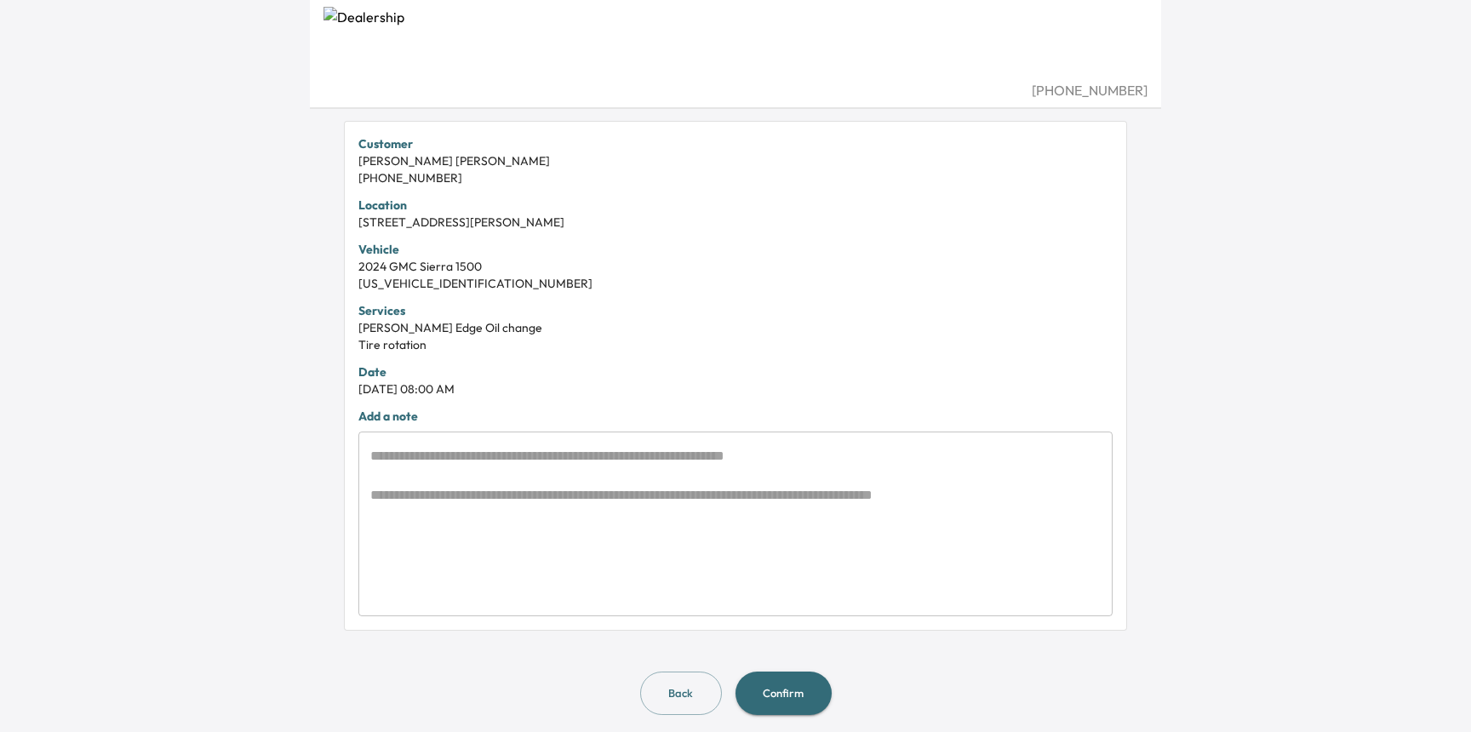
scroll to position [364, 0]
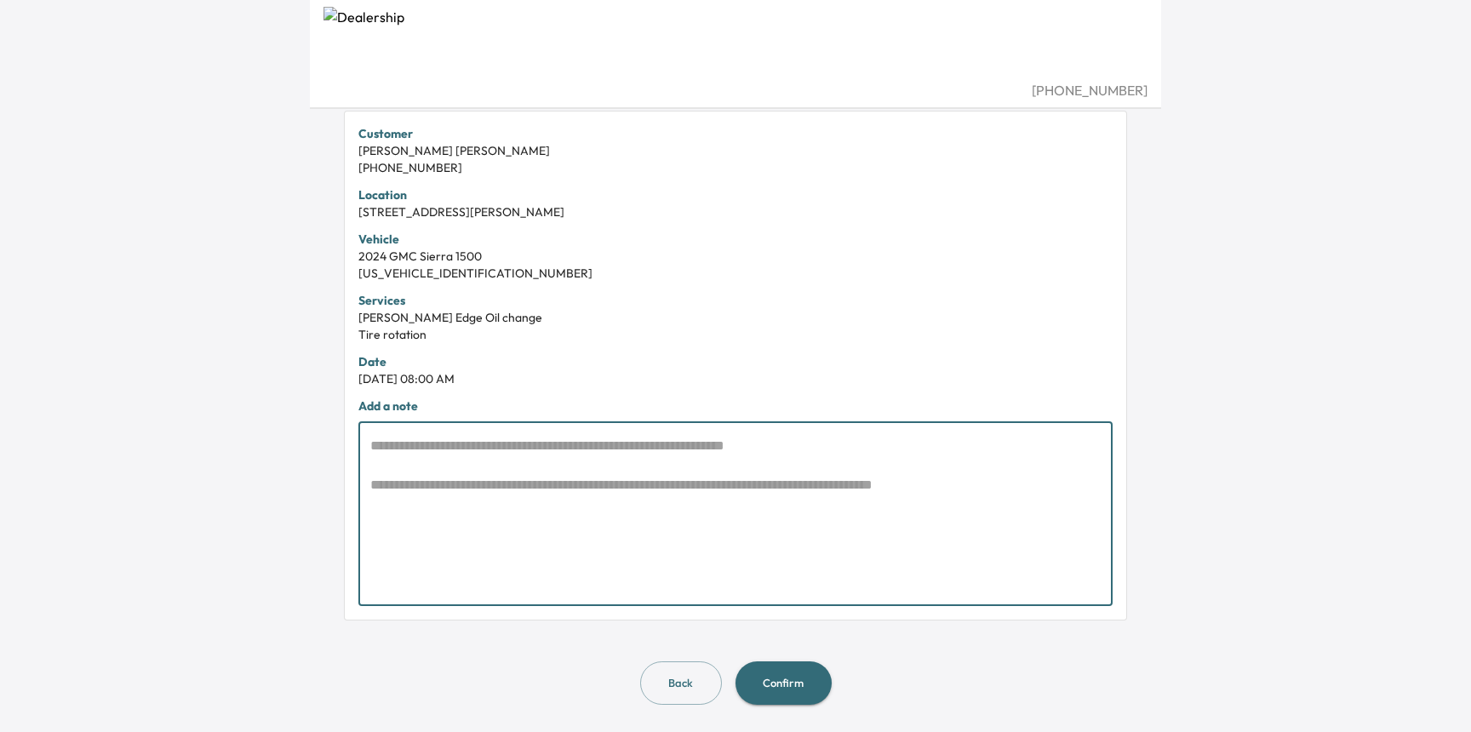
click at [702, 523] on textarea at bounding box center [735, 514] width 730 height 157
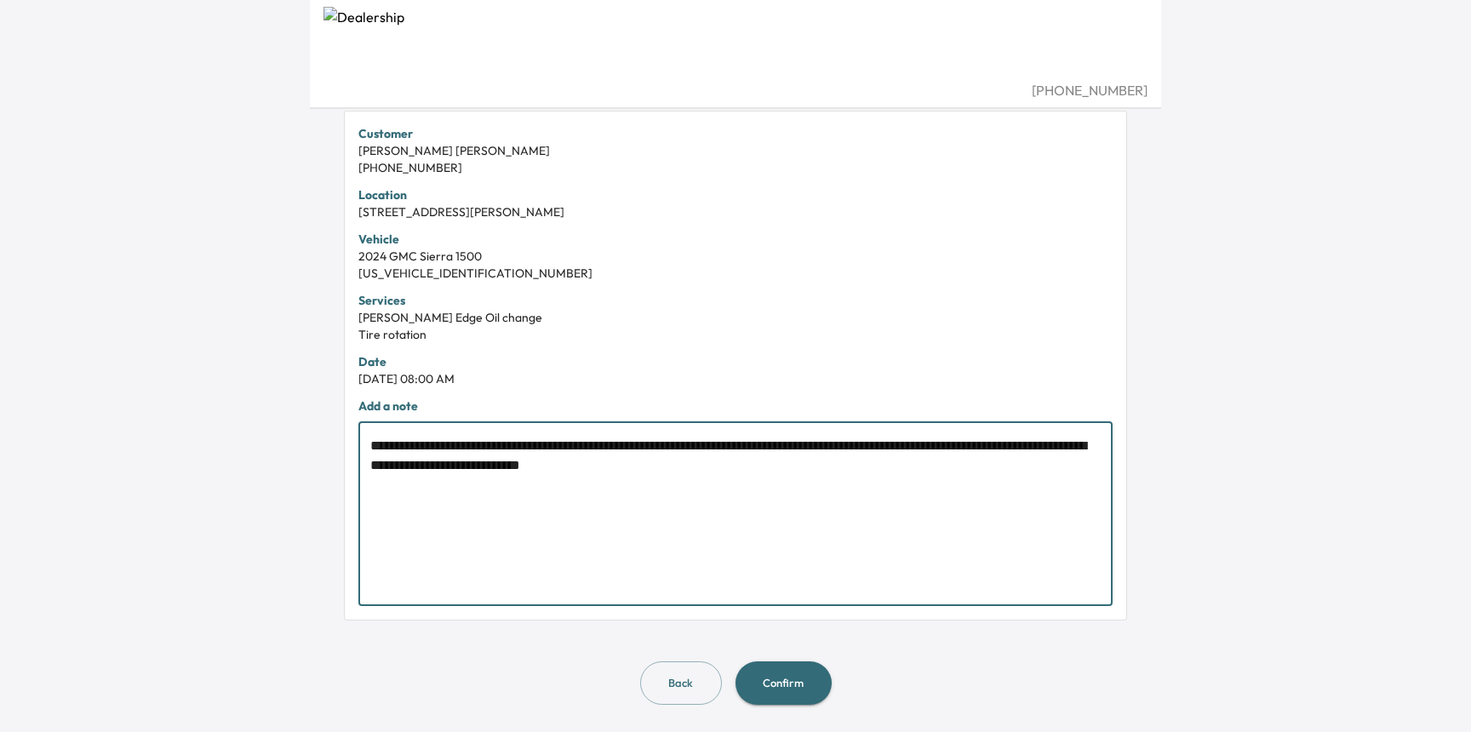
type textarea "**********"
click at [786, 685] on button "Confirm" at bounding box center [783, 682] width 96 height 43
